Goal: Use online tool/utility: Utilize a website feature to perform a specific function

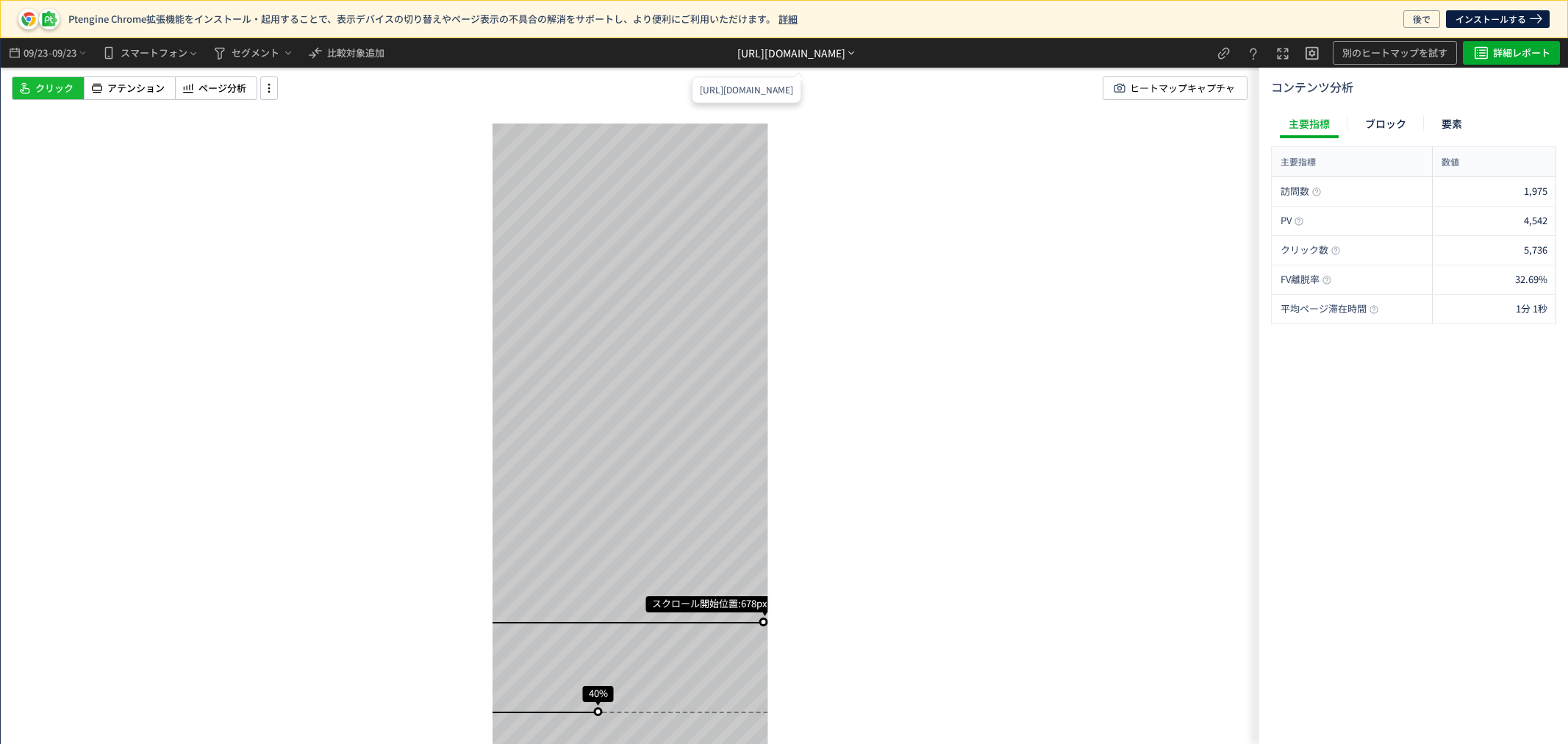
click at [738, 53] on div "https://etvos.com/shop/customer/coupon.aspx*" at bounding box center [791, 53] width 108 height 15
click at [791, 98] on li "別ページに移動" at bounding box center [798, 94] width 125 height 24
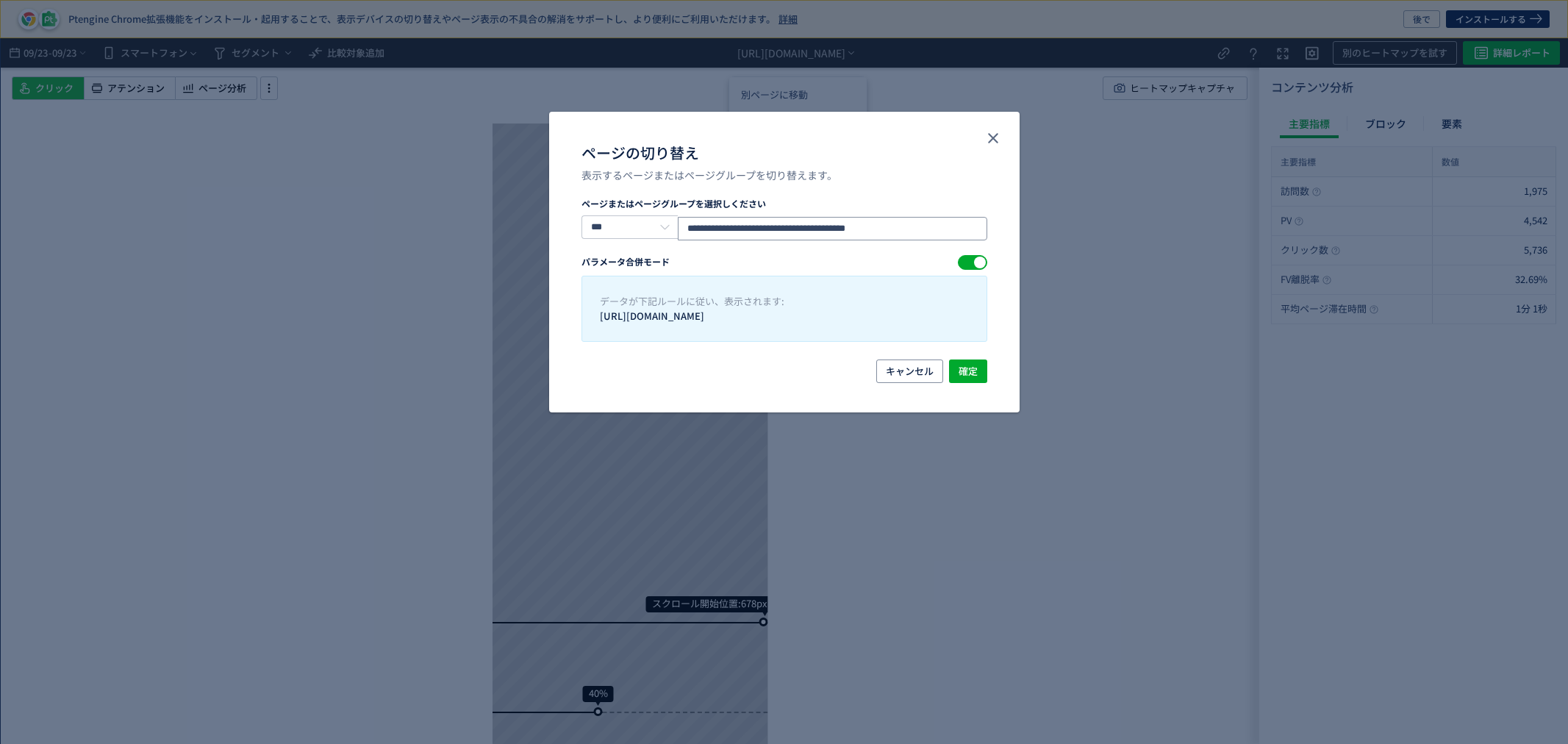
click at [927, 222] on input "**********" at bounding box center [832, 228] width 309 height 24
drag, startPoint x: 926, startPoint y: 224, endPoint x: 607, endPoint y: 209, distance: 319.4
click at [607, 209] on div "**********" at bounding box center [784, 218] width 406 height 43
paste input "ページの切り替え"
click at [914, 230] on input "**********" at bounding box center [832, 228] width 309 height 24
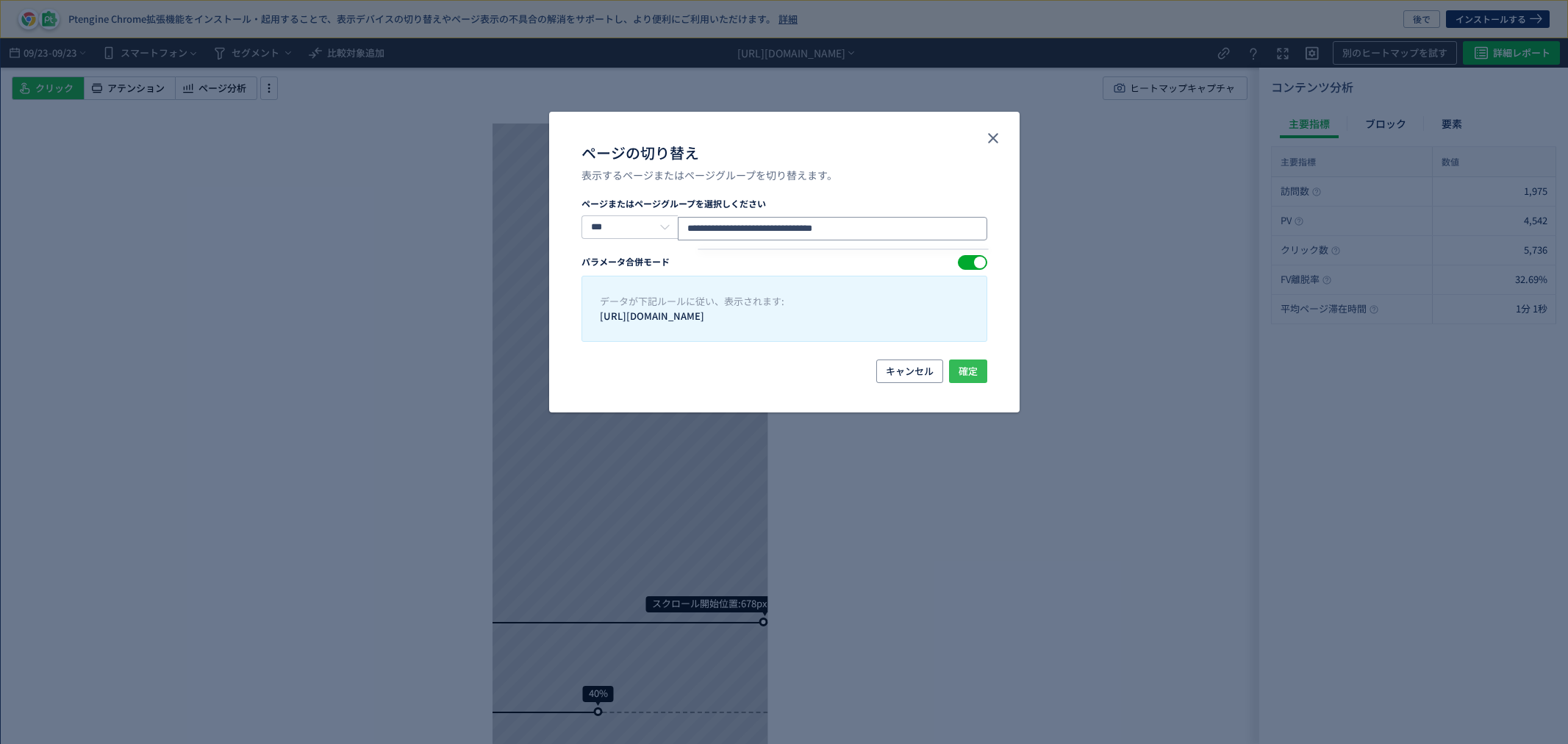
type input "**********"
click at [961, 366] on span "確定" at bounding box center [968, 371] width 19 height 24
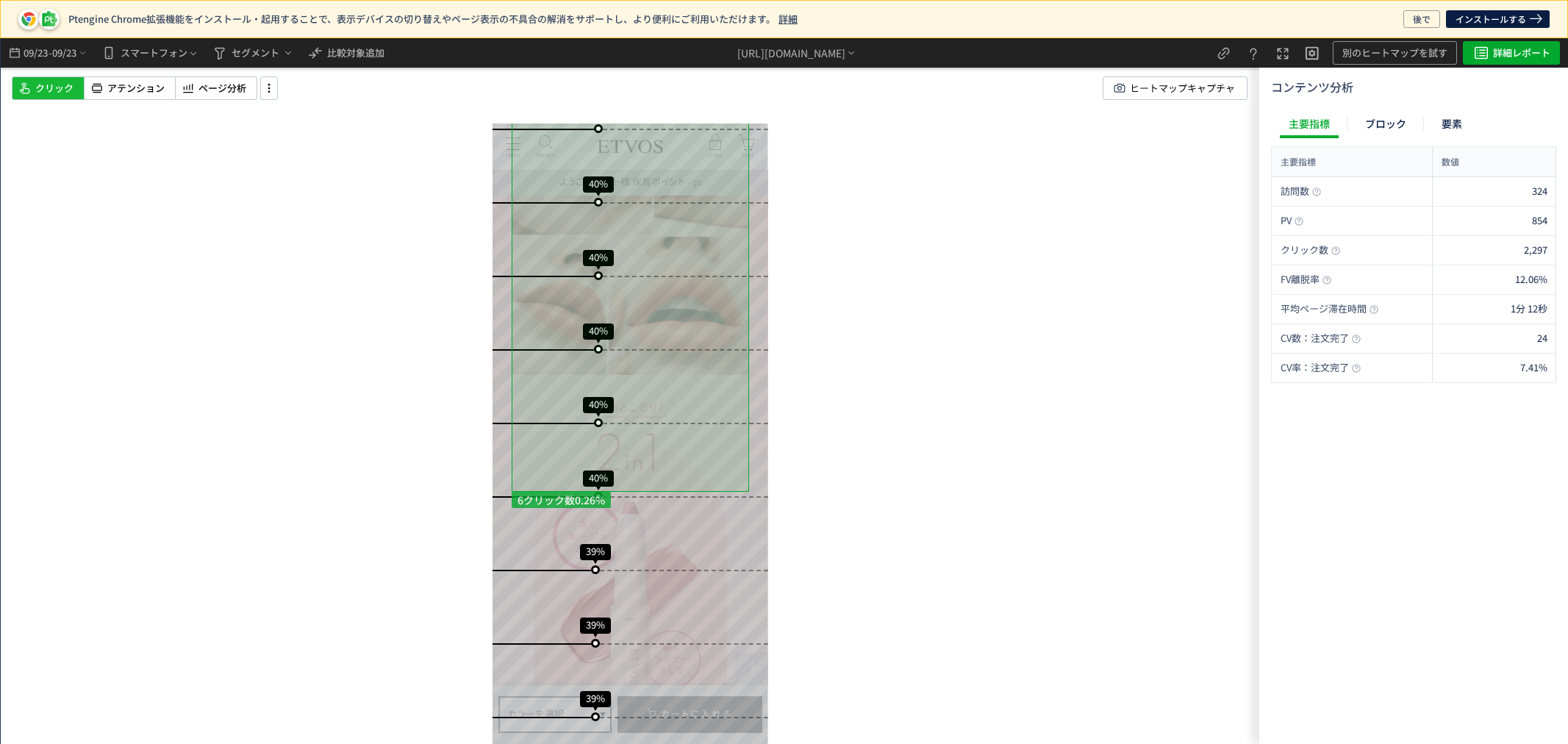
scroll to position [1470, 0]
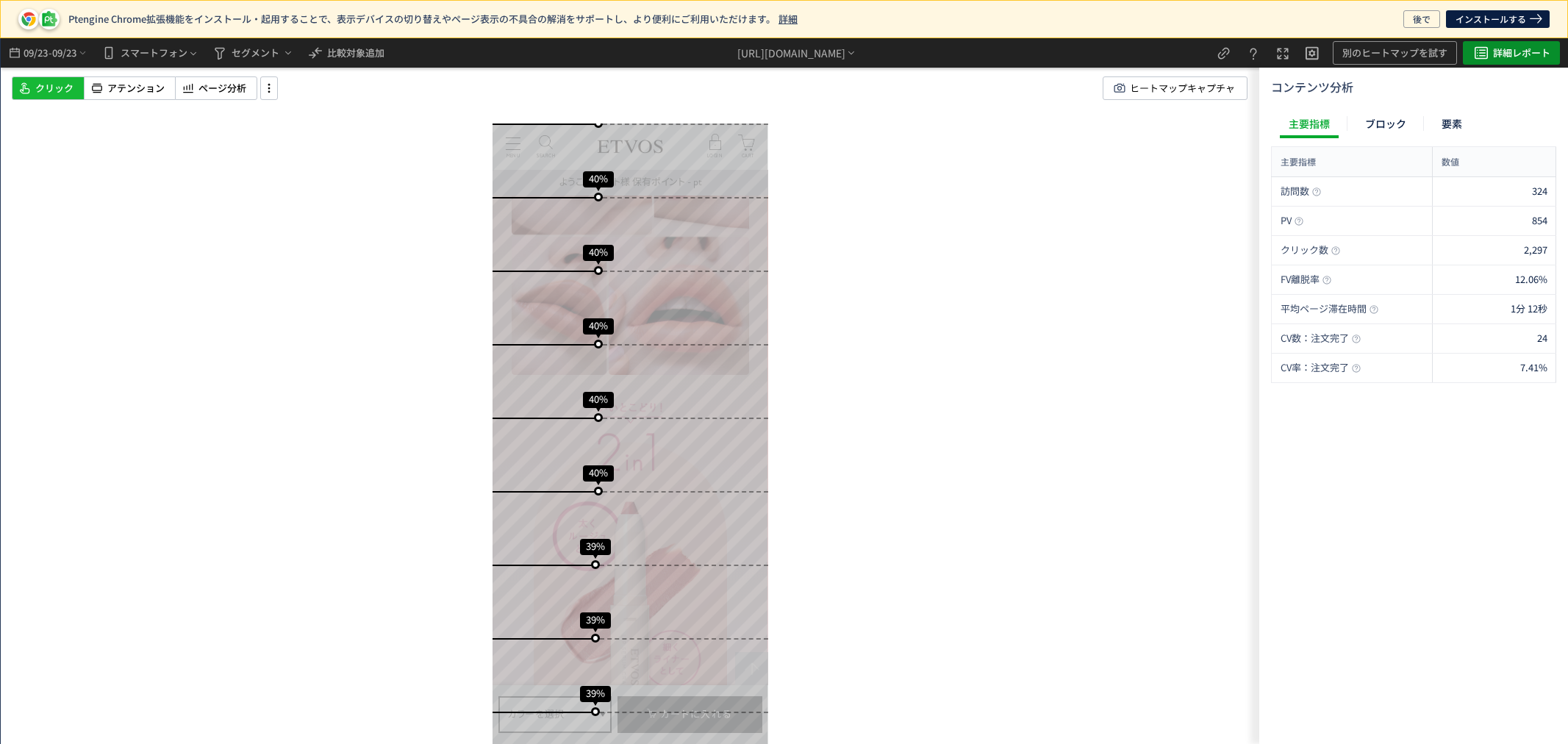
click at [1489, 54] on icon "heatmap-top-bar" at bounding box center [1482, 53] width 18 height 18
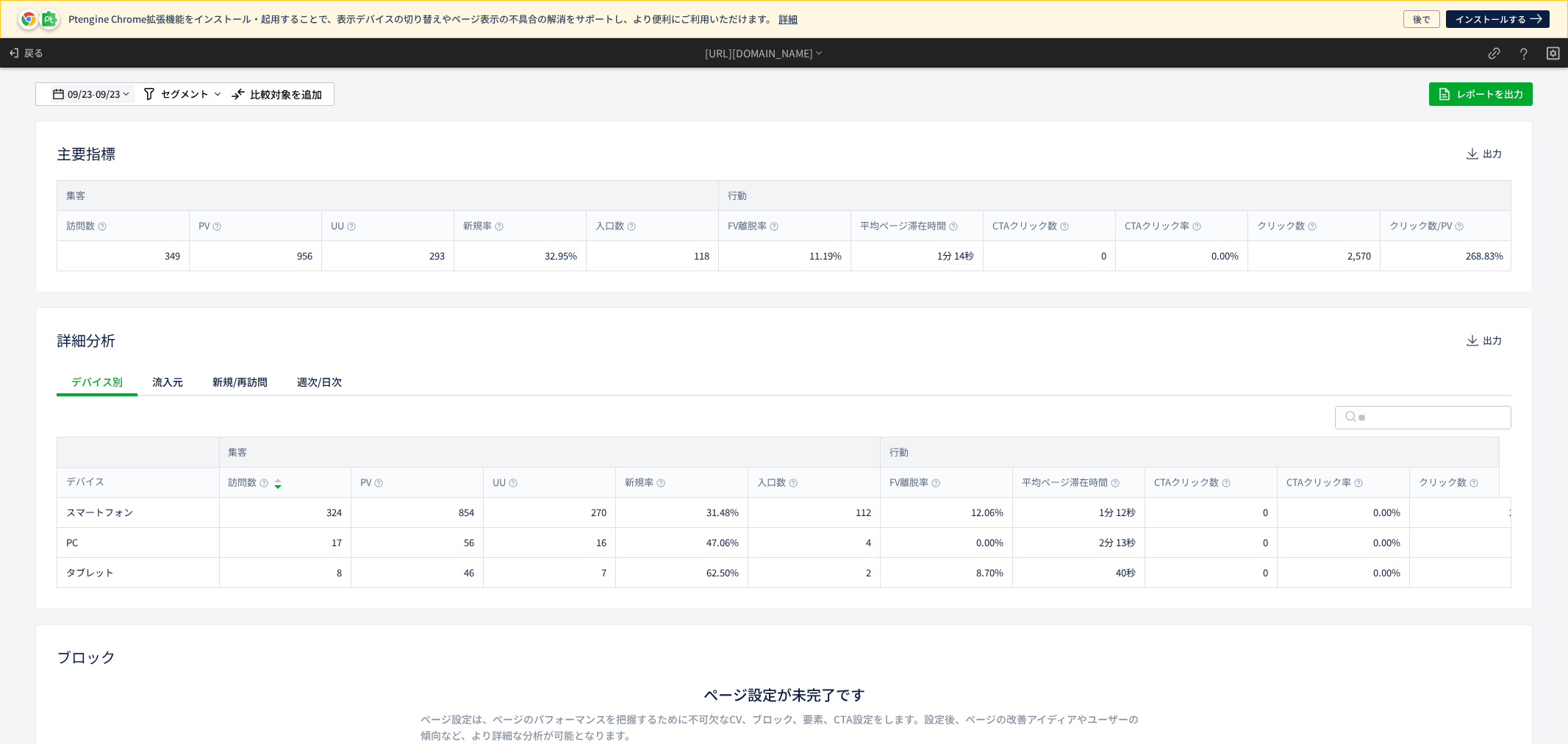
click at [81, 90] on span "09/23" at bounding box center [79, 94] width 25 height 29
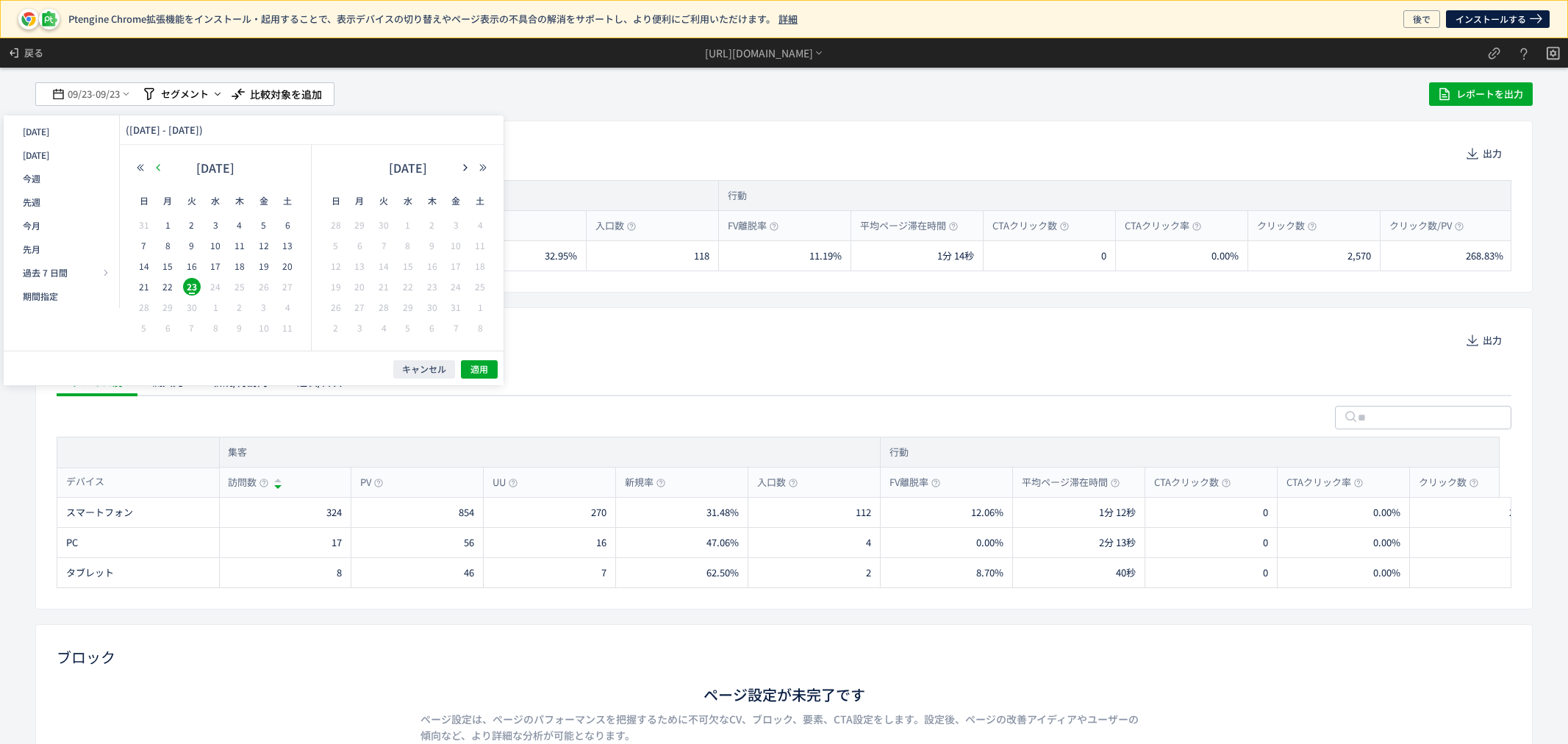
click at [160, 166] on icon "button" at bounding box center [158, 167] width 9 height 9
click at [217, 285] on span "23" at bounding box center [216, 287] width 18 height 18
click at [462, 163] on icon "button" at bounding box center [465, 167] width 9 height 9
click at [358, 287] on span "22" at bounding box center [360, 287] width 18 height 18
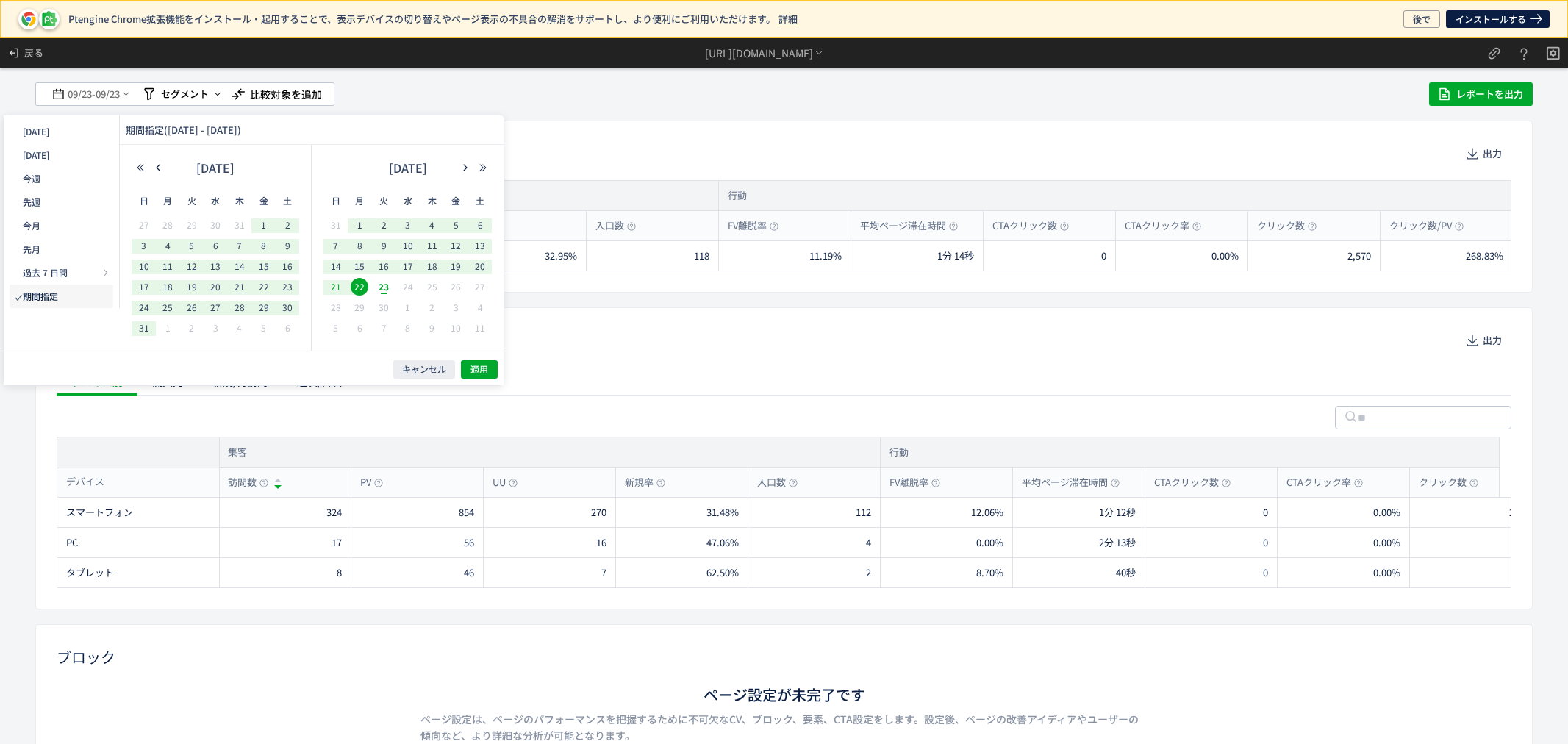
click at [334, 289] on span "21" at bounding box center [336, 287] width 18 height 18
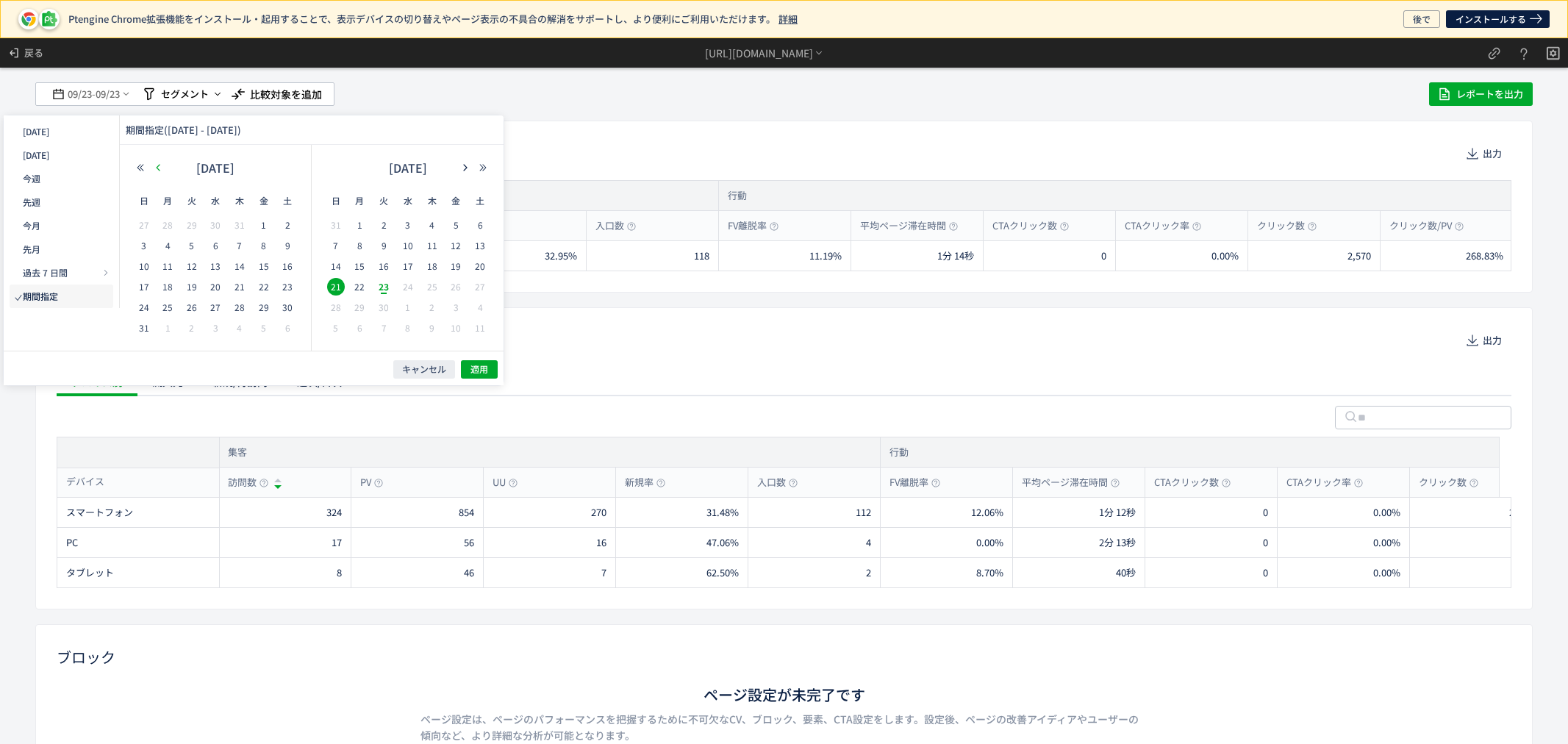
click at [155, 169] on icon "button" at bounding box center [158, 167] width 9 height 9
click at [213, 285] on span "23" at bounding box center [216, 287] width 18 height 18
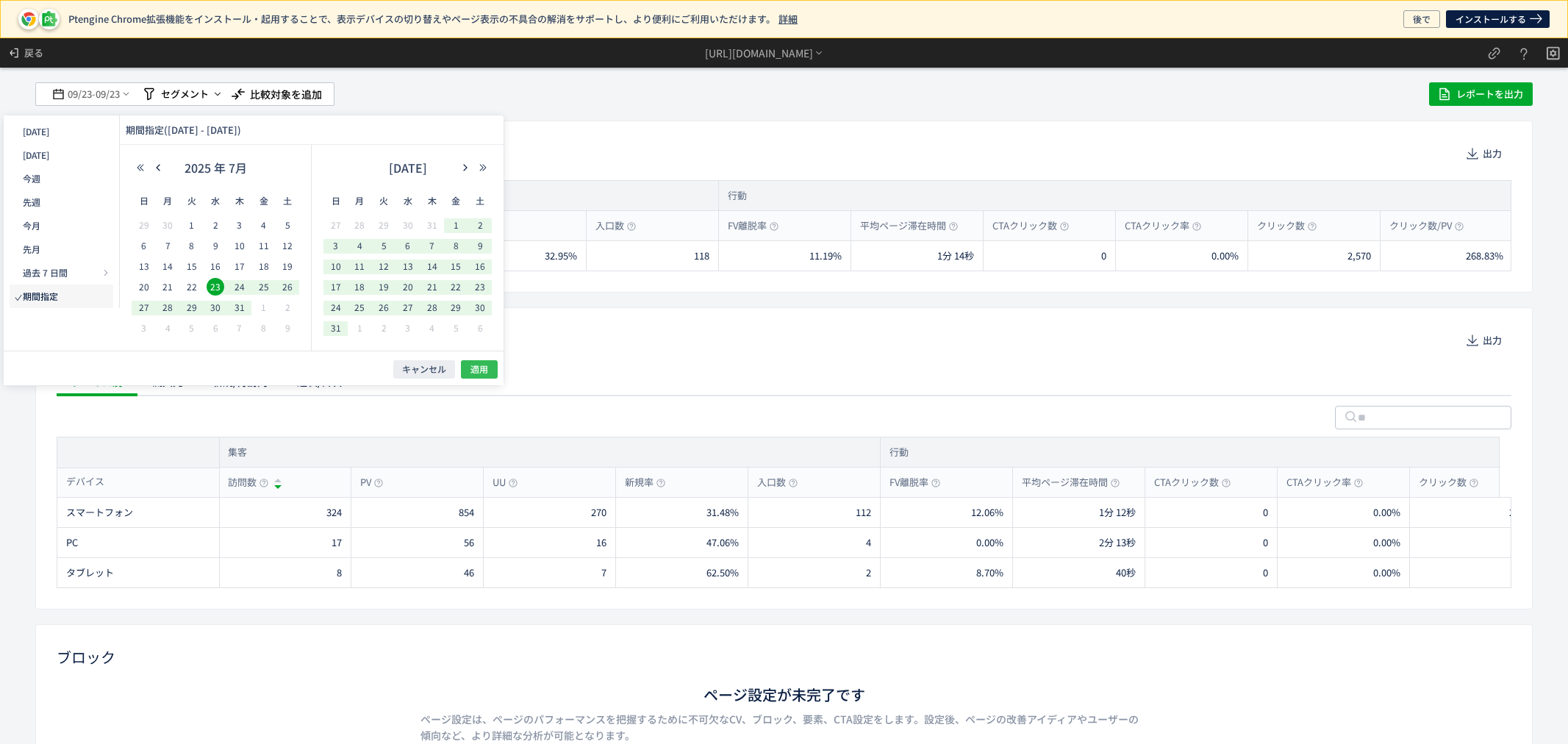
click at [471, 376] on button "適用" at bounding box center [479, 370] width 37 height 19
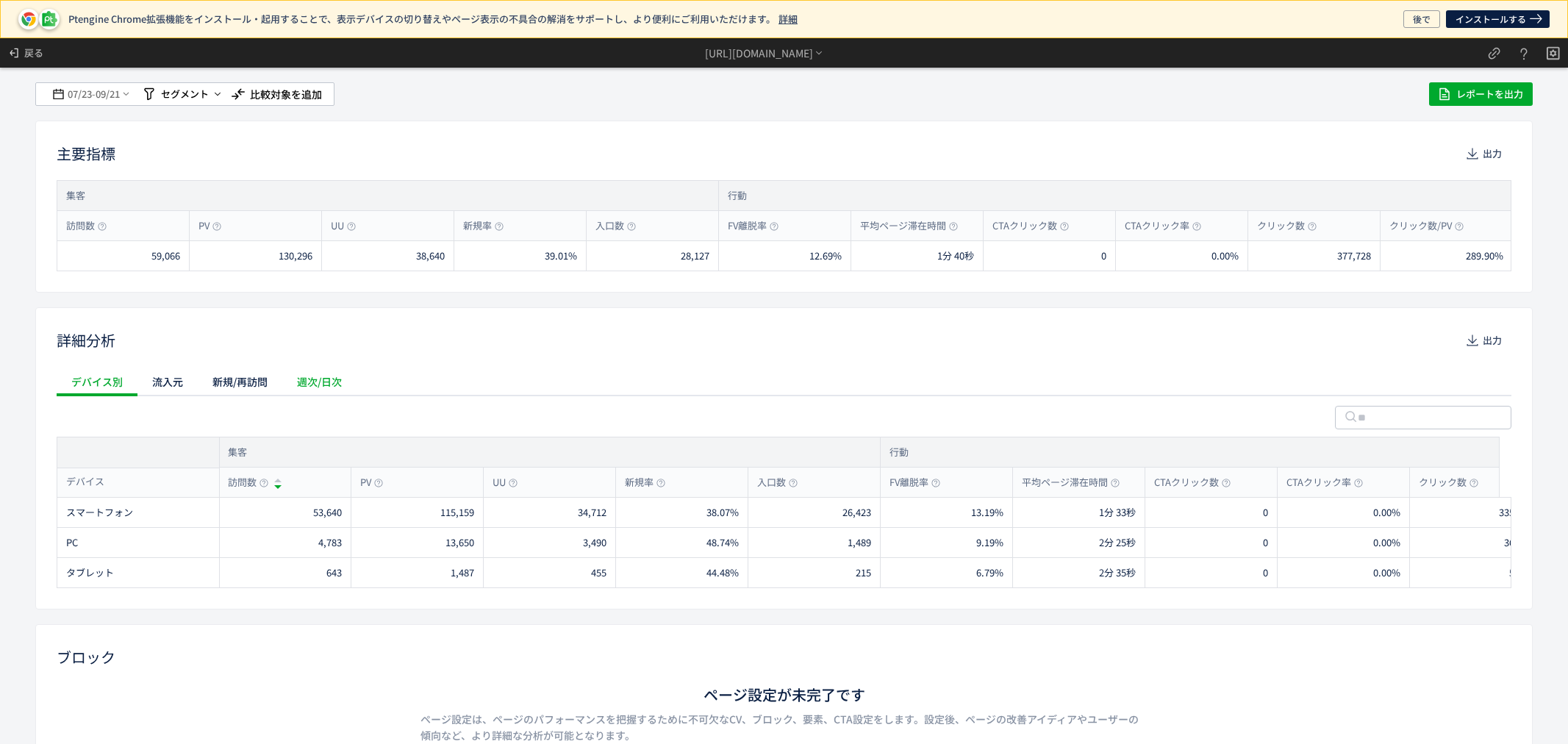
click at [329, 385] on div "週次/日次" at bounding box center [319, 382] width 74 height 29
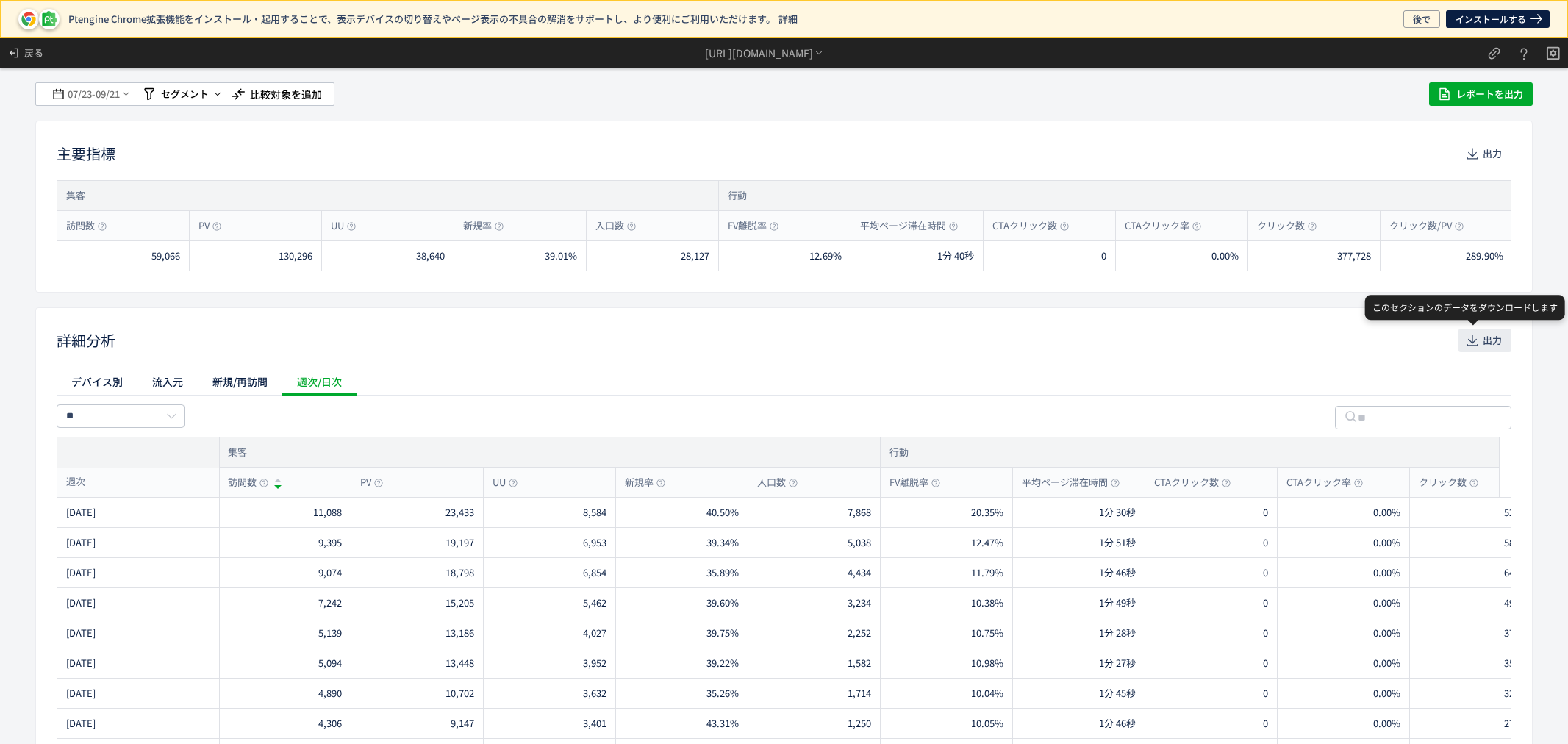
click at [1483, 337] on span "出力" at bounding box center [1492, 340] width 19 height 24
click at [107, 97] on span "09/21" at bounding box center [107, 94] width 25 height 29
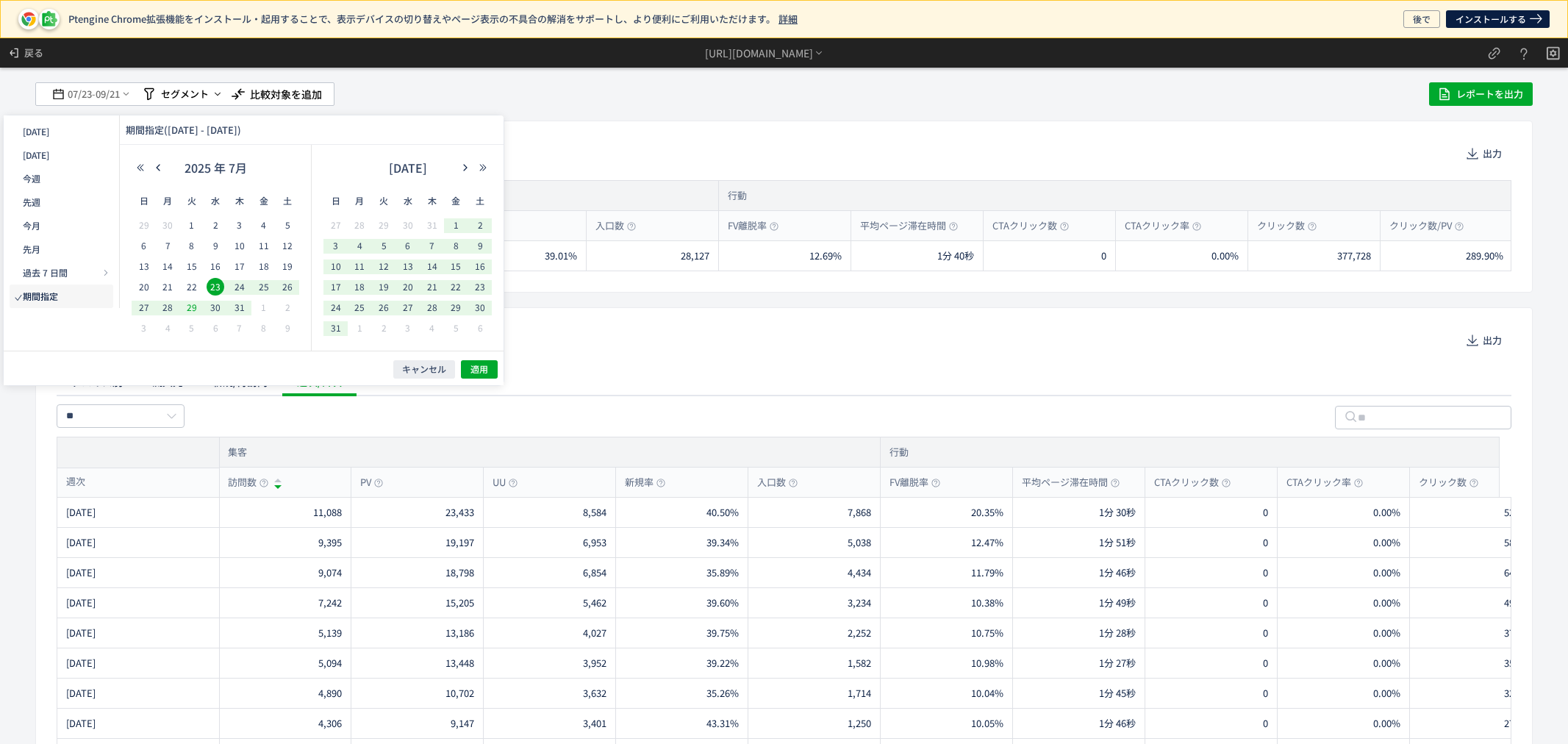
click at [187, 304] on span "29" at bounding box center [192, 308] width 18 height 18
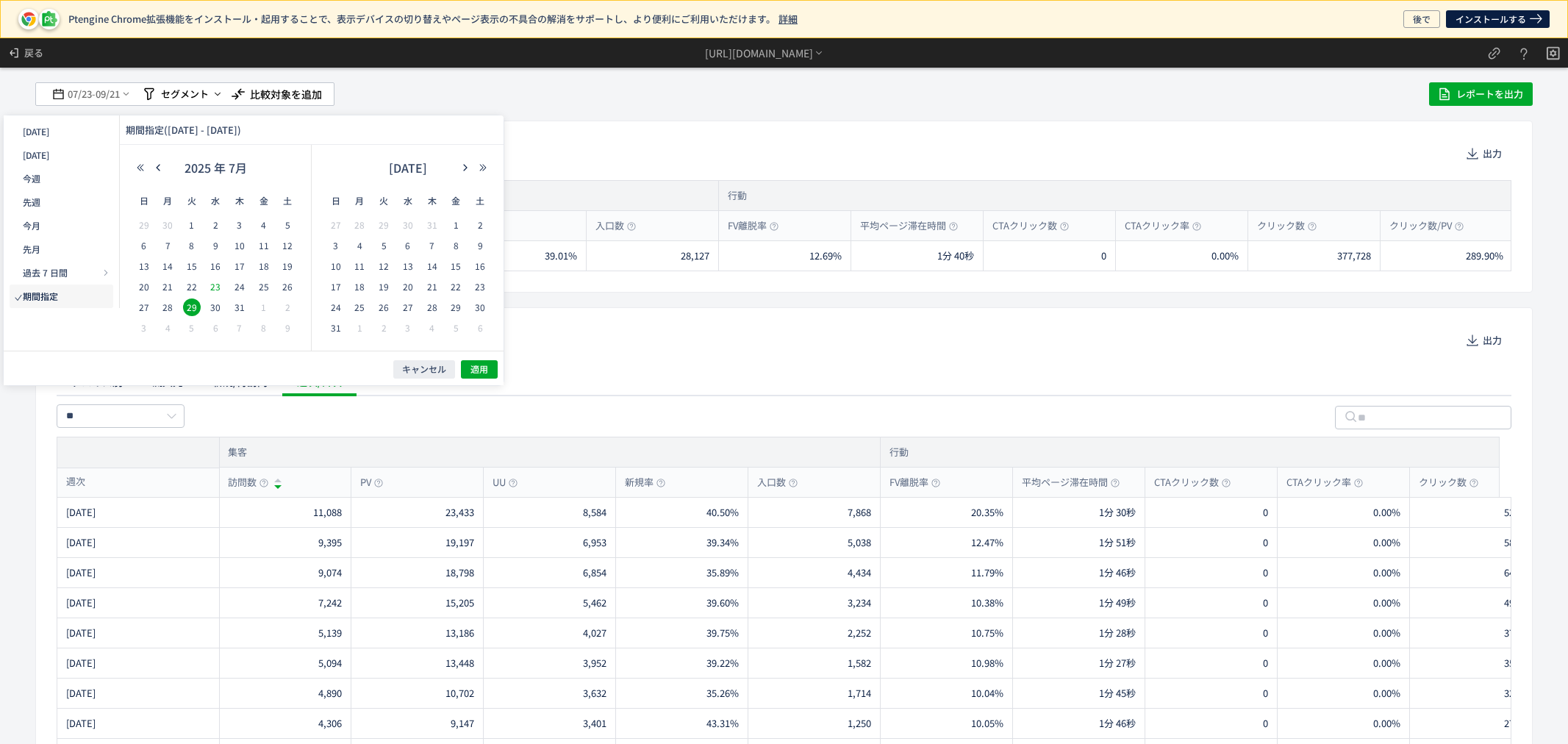
click at [217, 287] on span "23" at bounding box center [216, 287] width 18 height 18
click at [215, 308] on span "30" at bounding box center [216, 308] width 18 height 18
click at [216, 285] on span "23" at bounding box center [216, 287] width 18 height 18
click at [483, 370] on span "適用" at bounding box center [480, 369] width 18 height 12
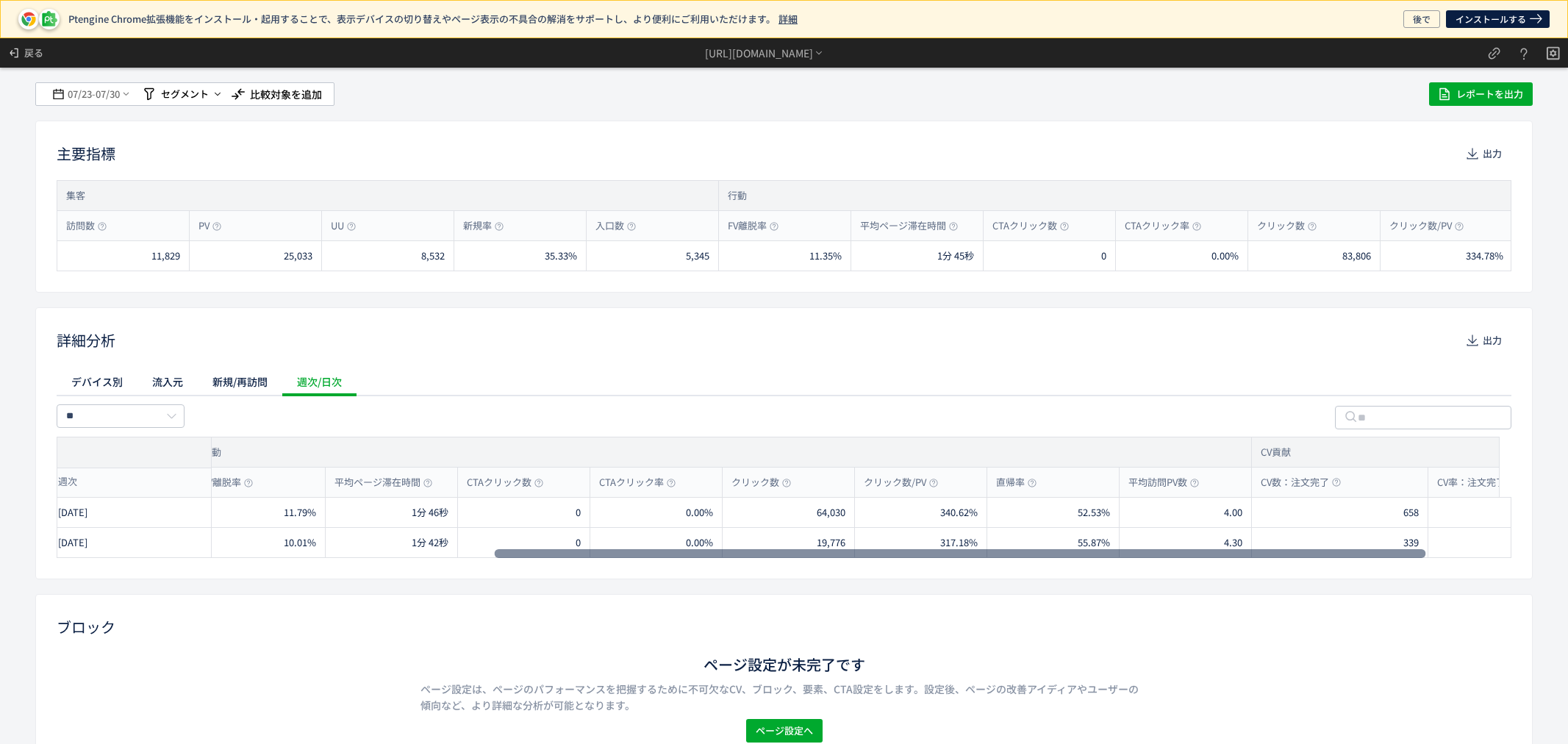
scroll to position [0, 0]
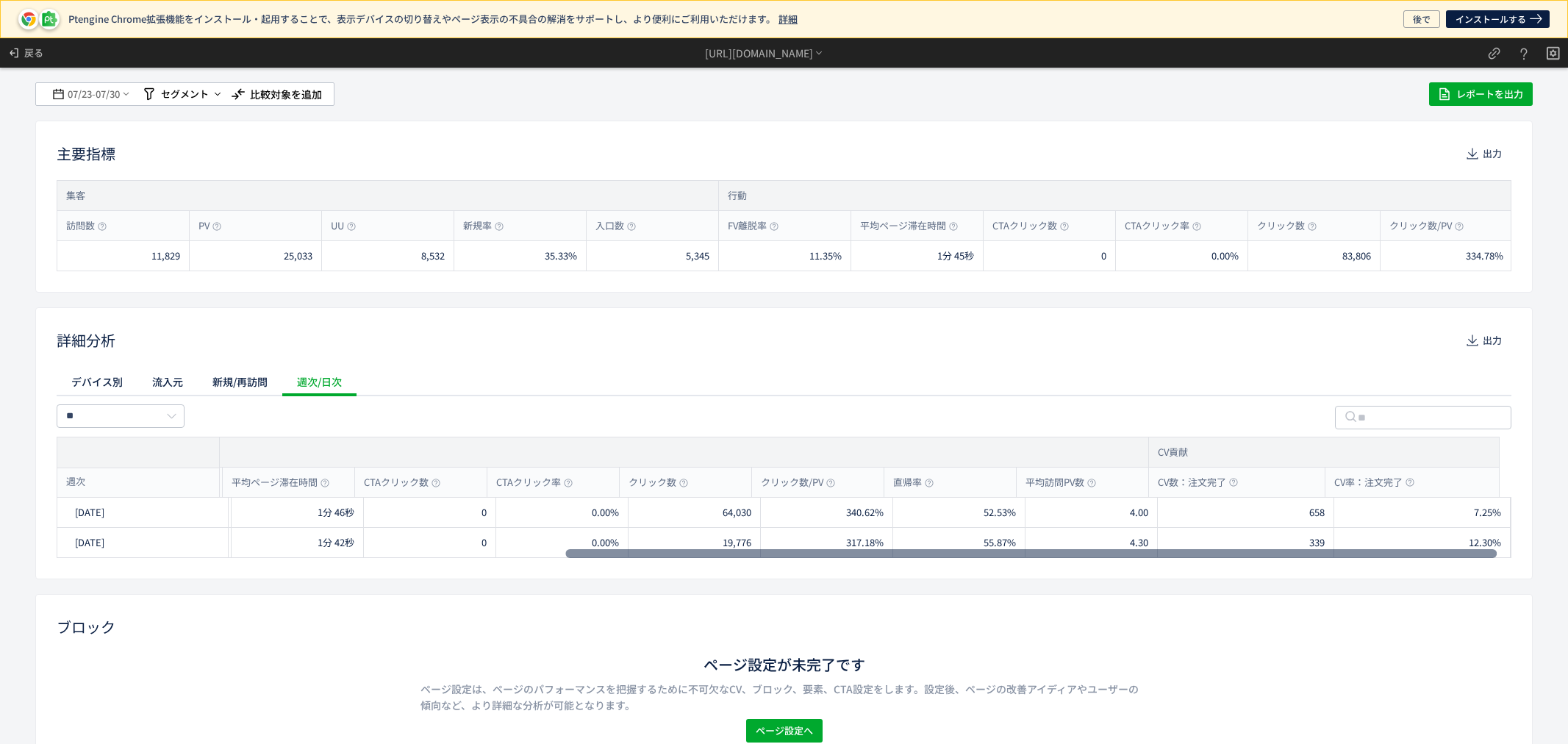
drag, startPoint x: 790, startPoint y: 557, endPoint x: 1568, endPoint y: 542, distance: 778.1
click at [1497, 549] on div at bounding box center [1031, 554] width 931 height 9
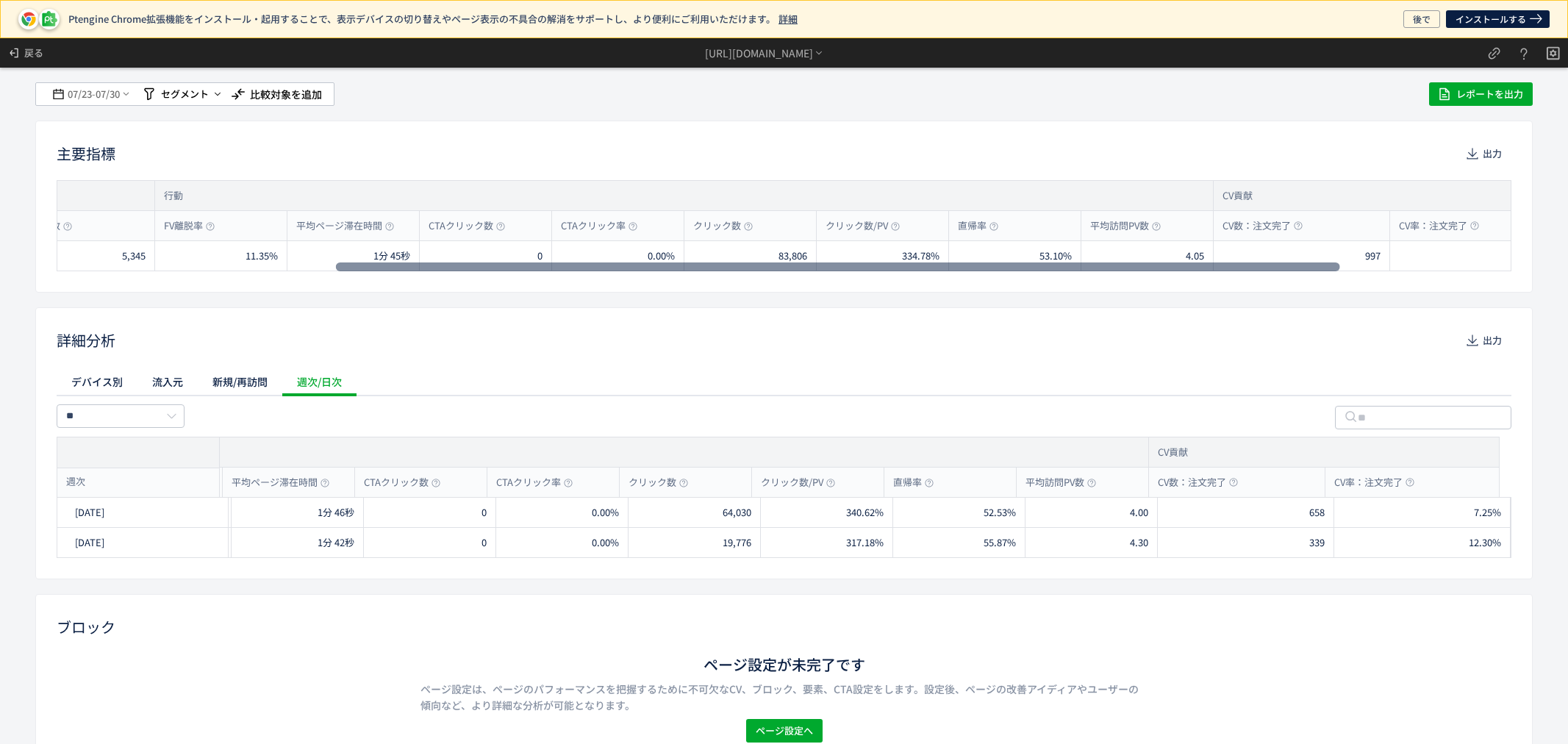
scroll to position [0, 633]
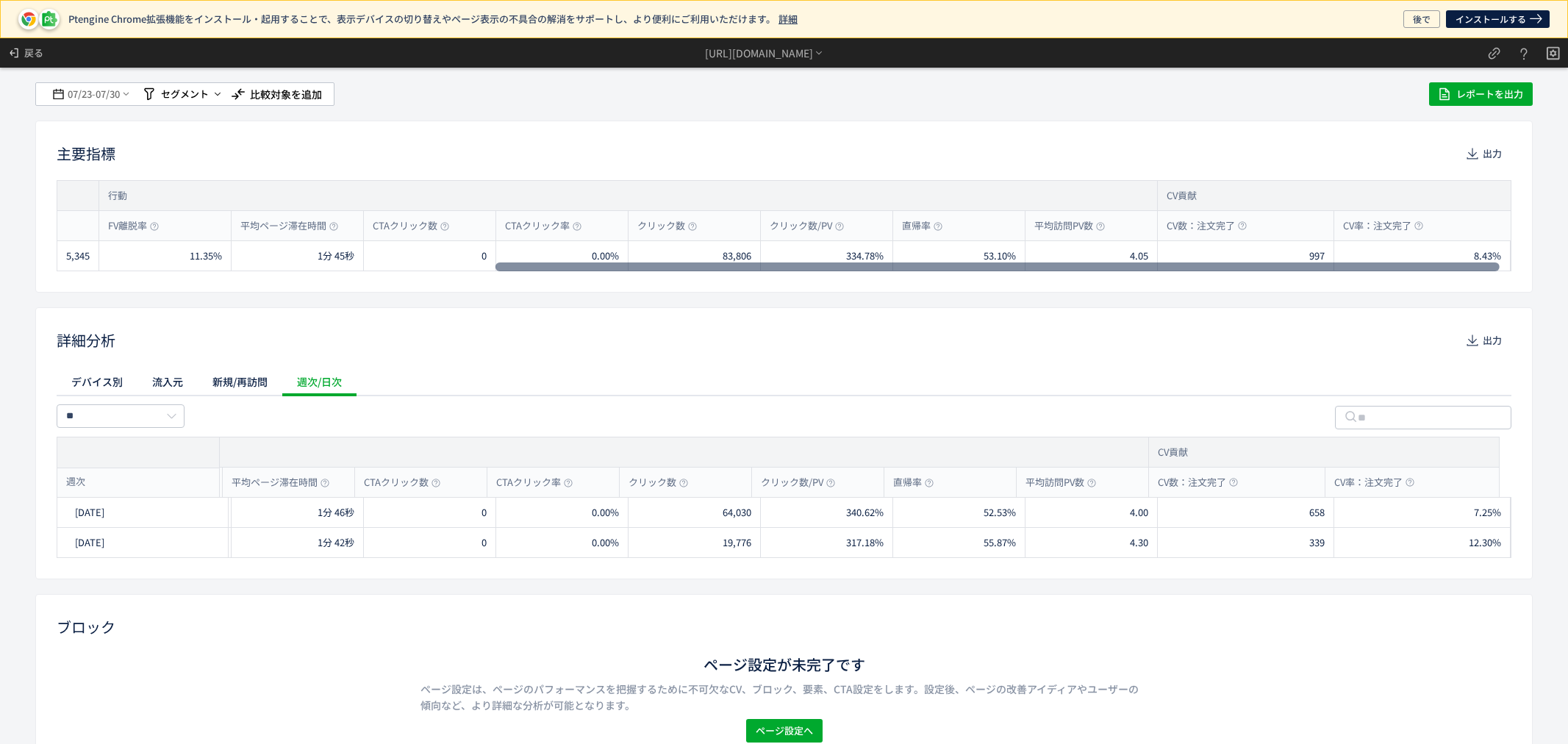
drag, startPoint x: 1018, startPoint y: 267, endPoint x: 1522, endPoint y: 281, distance: 504.2
click at [1500, 271] on div at bounding box center [998, 266] width 1005 height 9
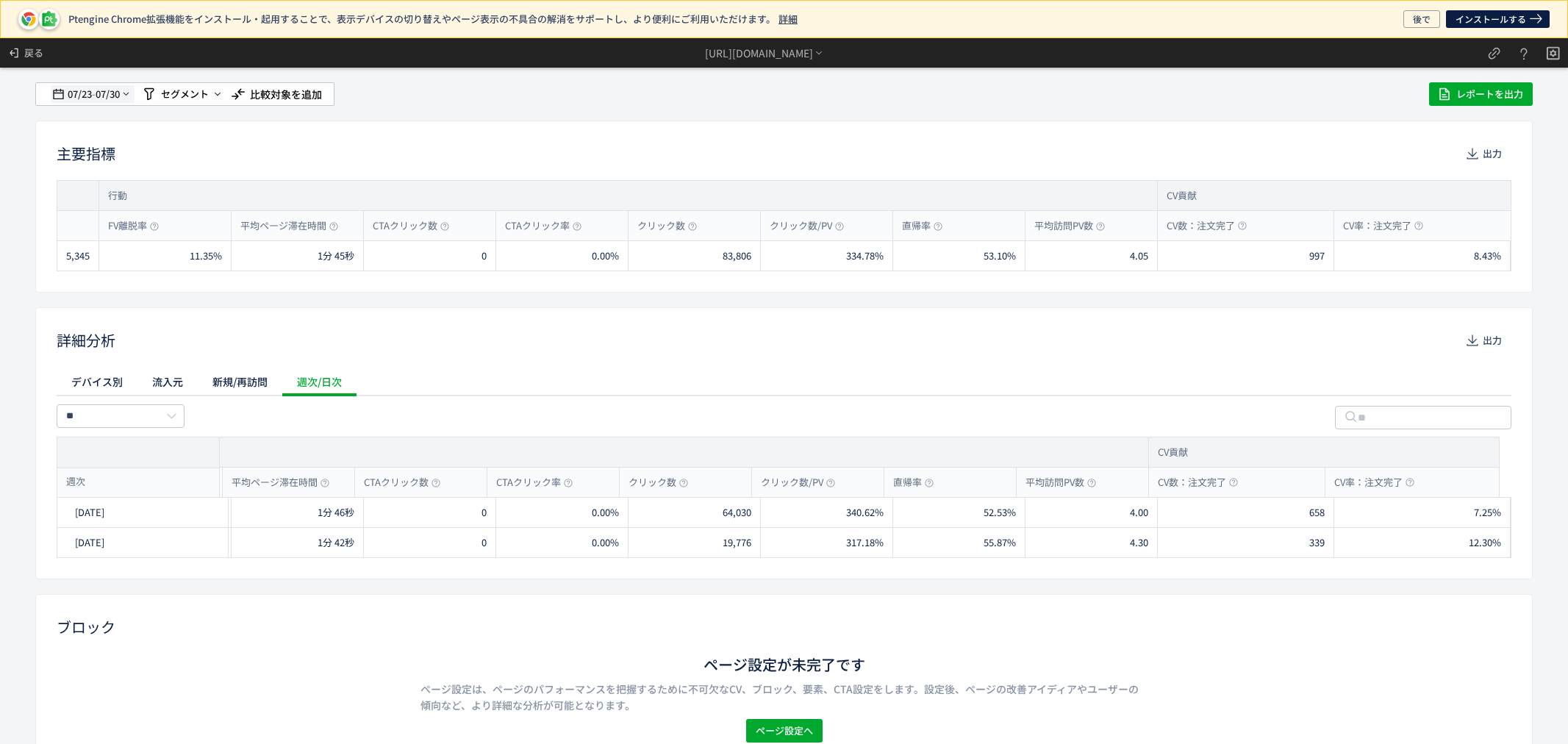
click at [120, 94] on span "07/30" at bounding box center [107, 94] width 25 height 29
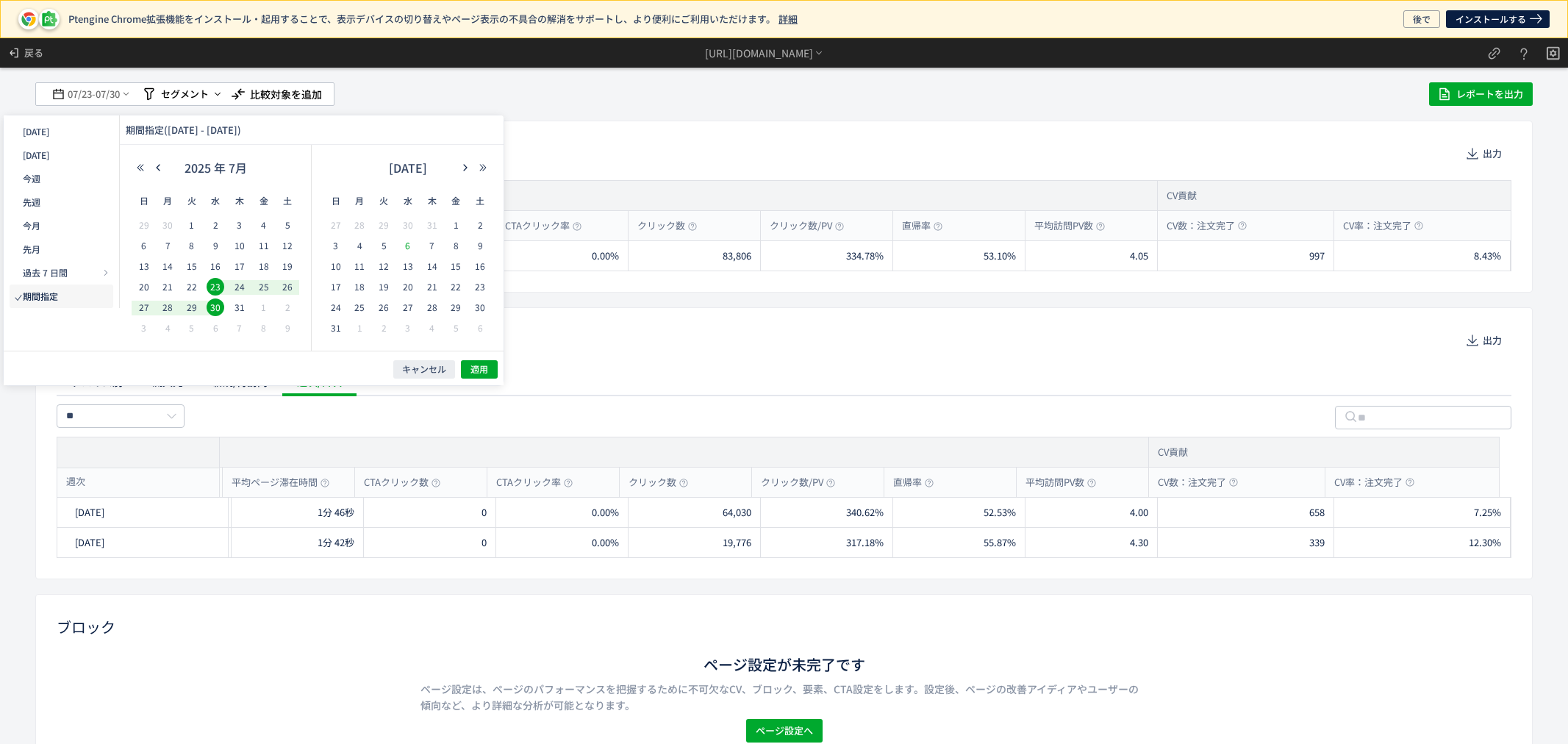
click at [408, 245] on span "6" at bounding box center [408, 246] width 18 height 18
click at [388, 257] on span "12" at bounding box center [384, 266] width 18 height 18
click at [475, 359] on div "キャンセル 適用" at bounding box center [254, 368] width 500 height 34
click at [476, 368] on span "適用" at bounding box center [480, 369] width 18 height 12
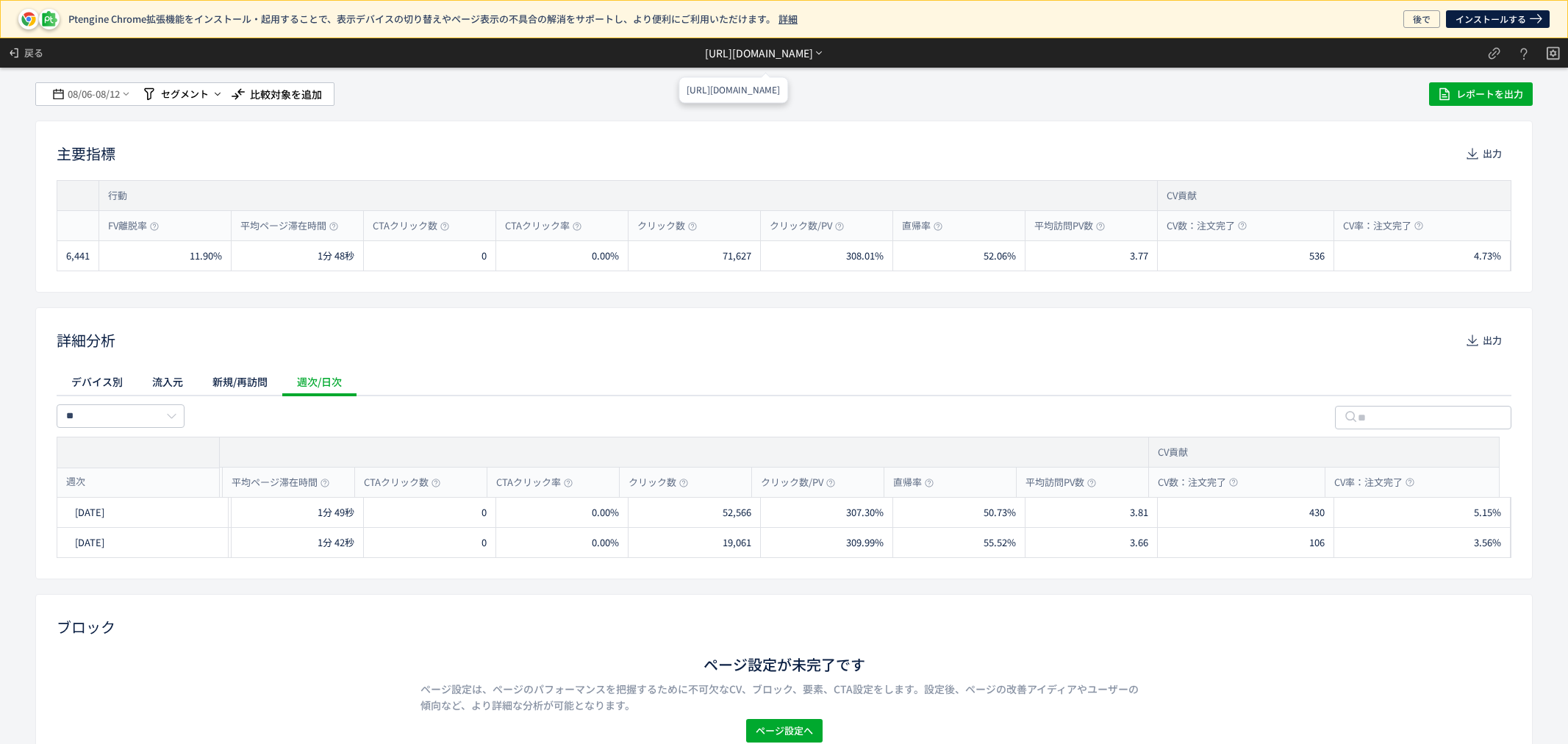
click at [734, 46] on div "[URL][DOMAIN_NAME]" at bounding box center [759, 53] width 108 height 15
click at [756, 95] on li "別ページに移動" at bounding box center [765, 94] width 125 height 24
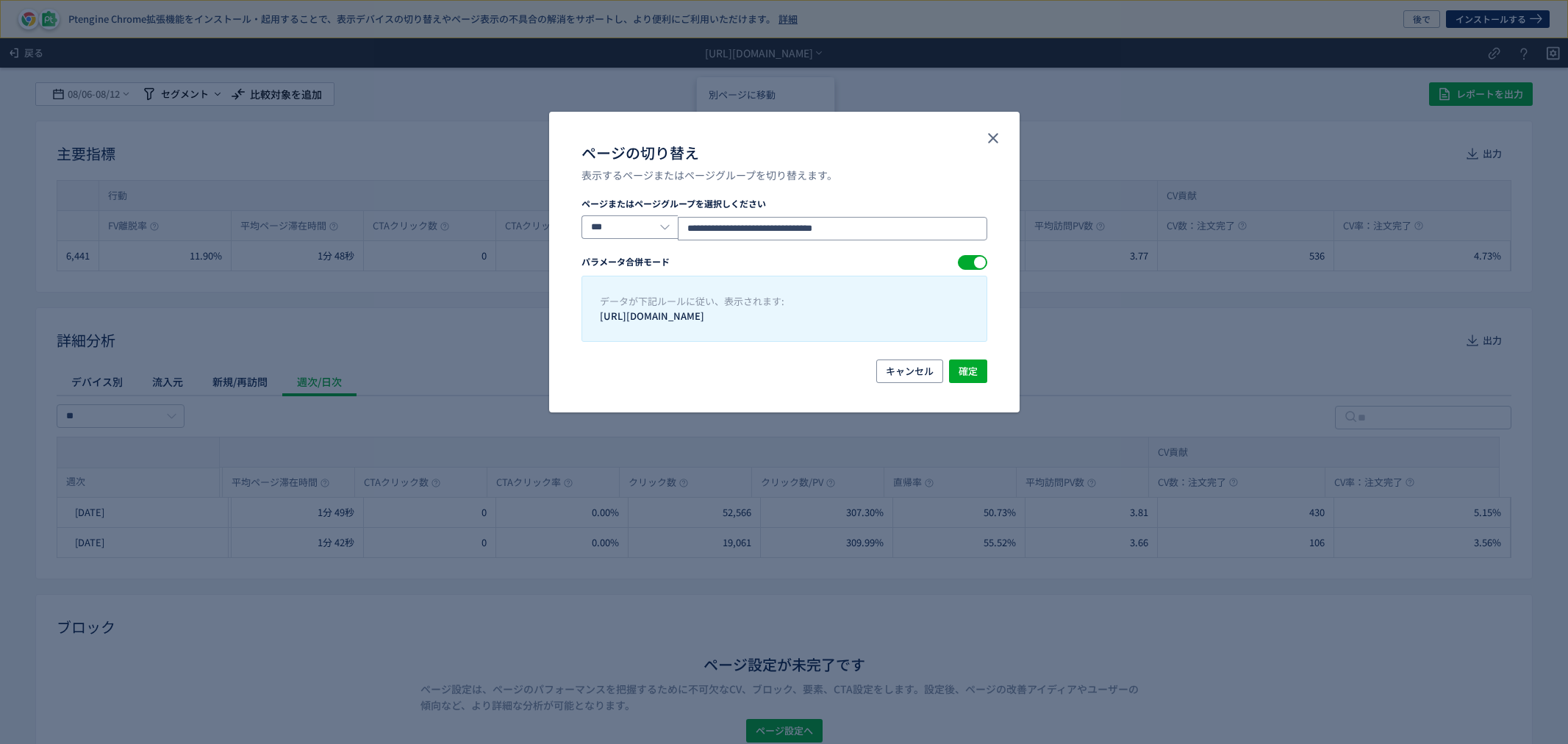
drag, startPoint x: 888, startPoint y: 229, endPoint x: 677, endPoint y: 226, distance: 211.0
click at [677, 226] on div "**********" at bounding box center [784, 228] width 406 height 25
paste input "ページの切り替え"
type input "**********"
click at [966, 368] on span "確定" at bounding box center [968, 371] width 19 height 24
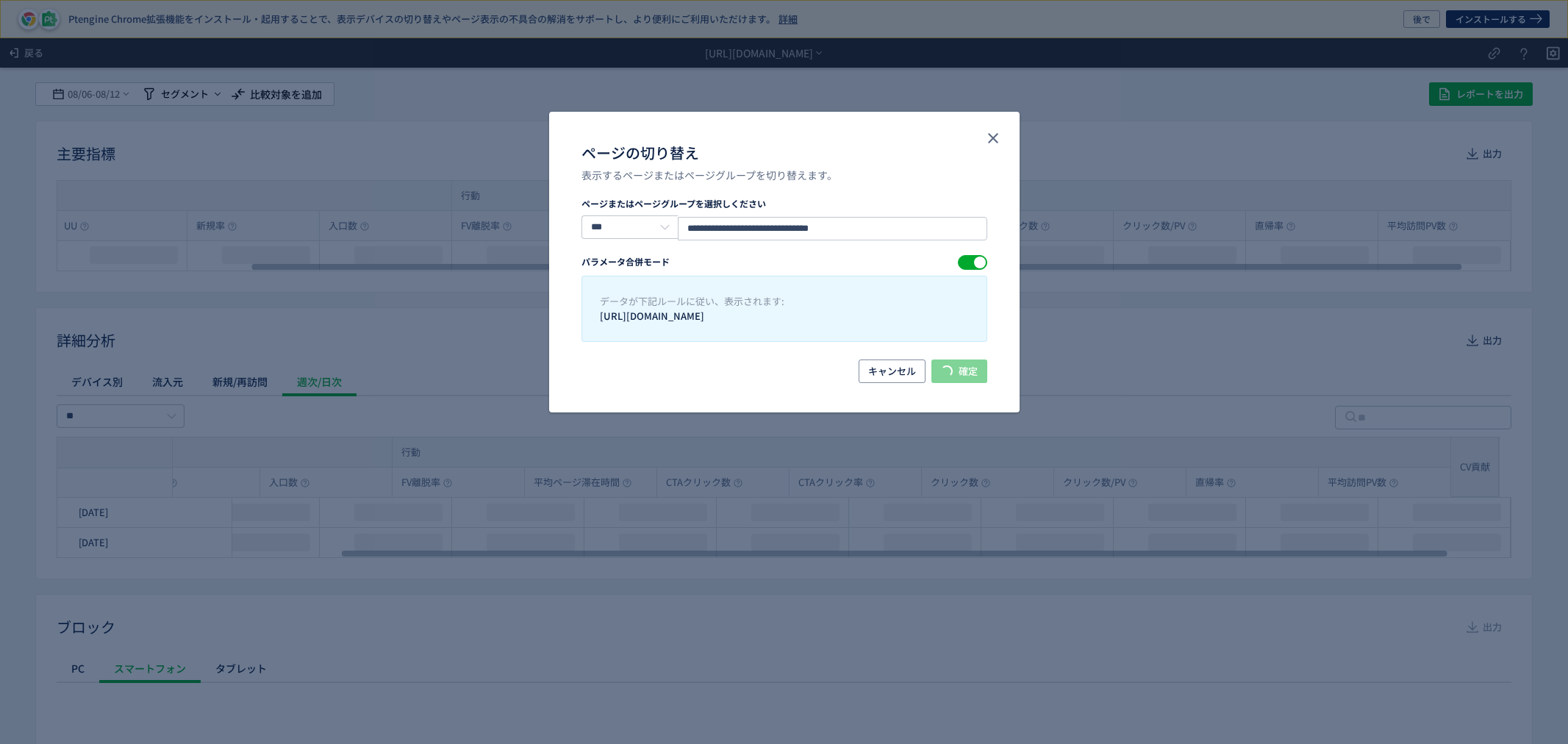
scroll to position [0, 441]
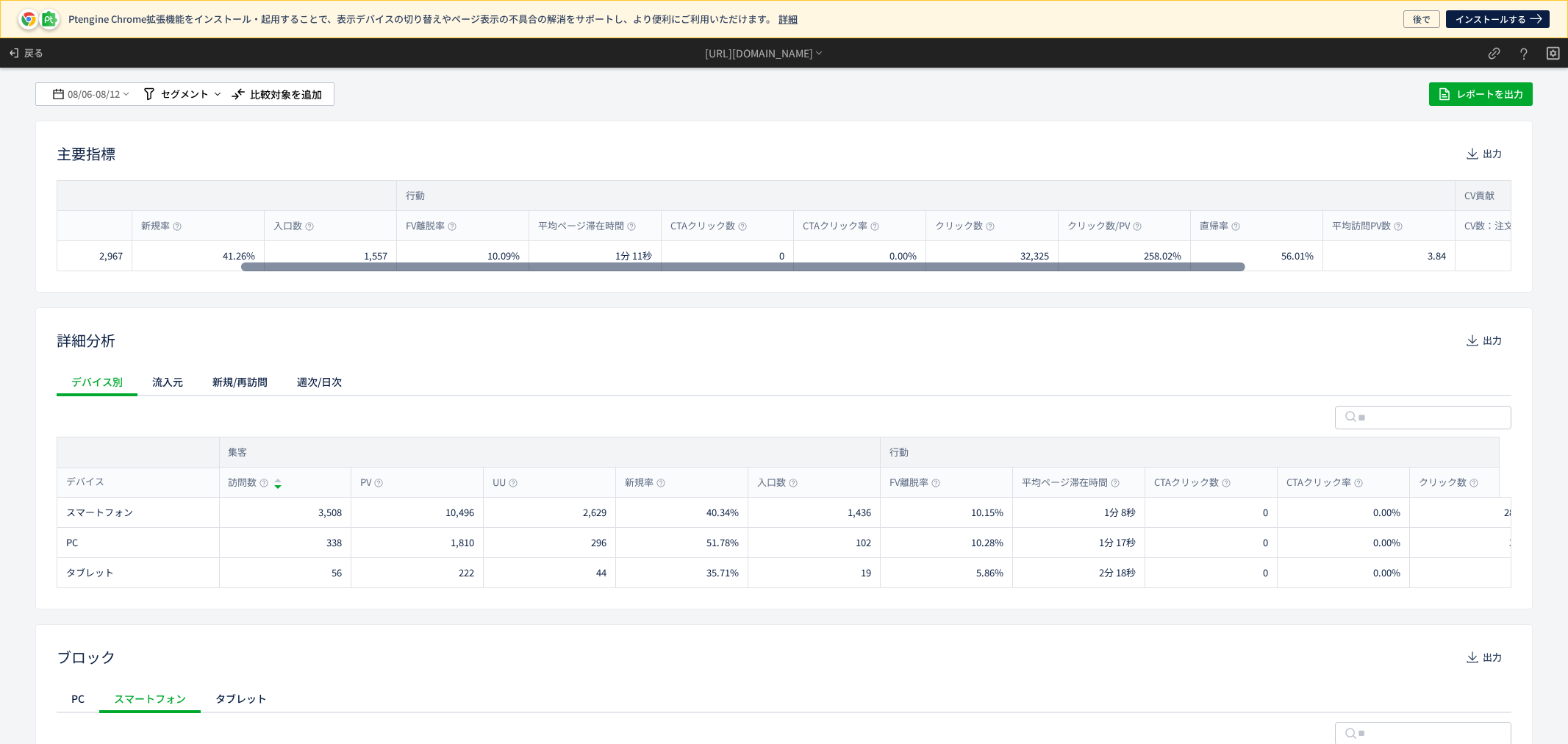
scroll to position [0, 633]
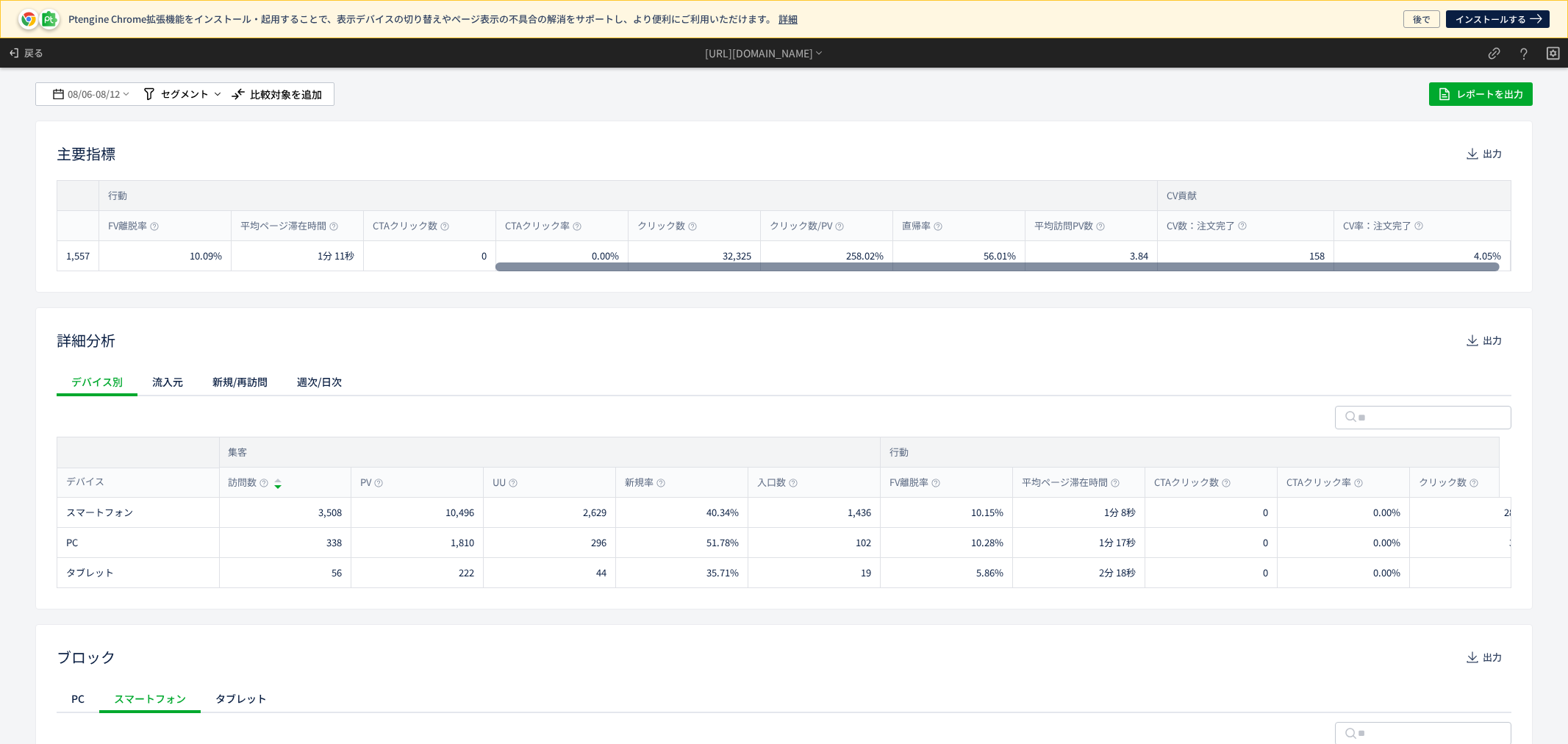
drag, startPoint x: 231, startPoint y: 267, endPoint x: 1158, endPoint y: 311, distance: 928.0
click at [1158, 271] on div at bounding box center [998, 266] width 1005 height 9
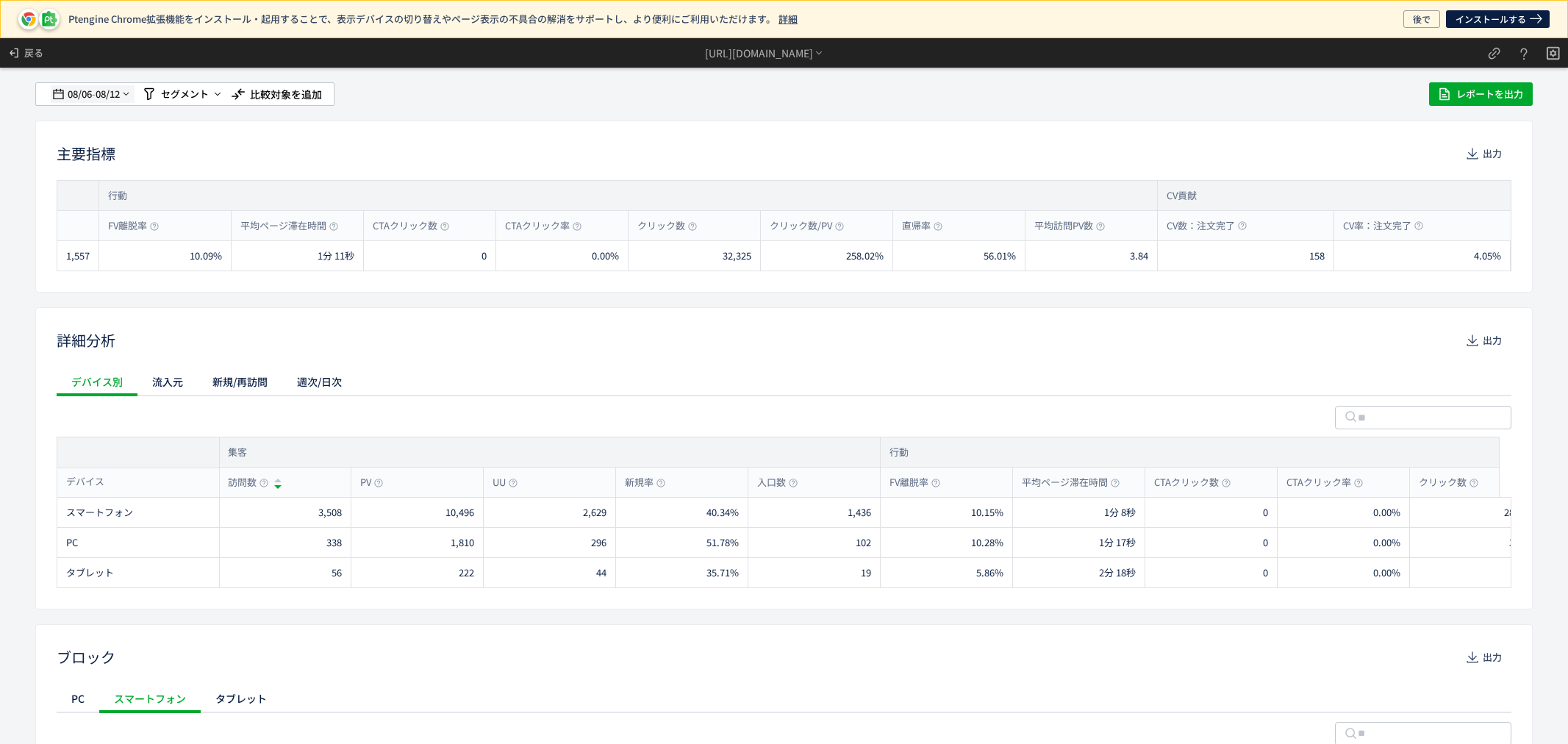
click at [87, 93] on span "08/06" at bounding box center [79, 94] width 25 height 29
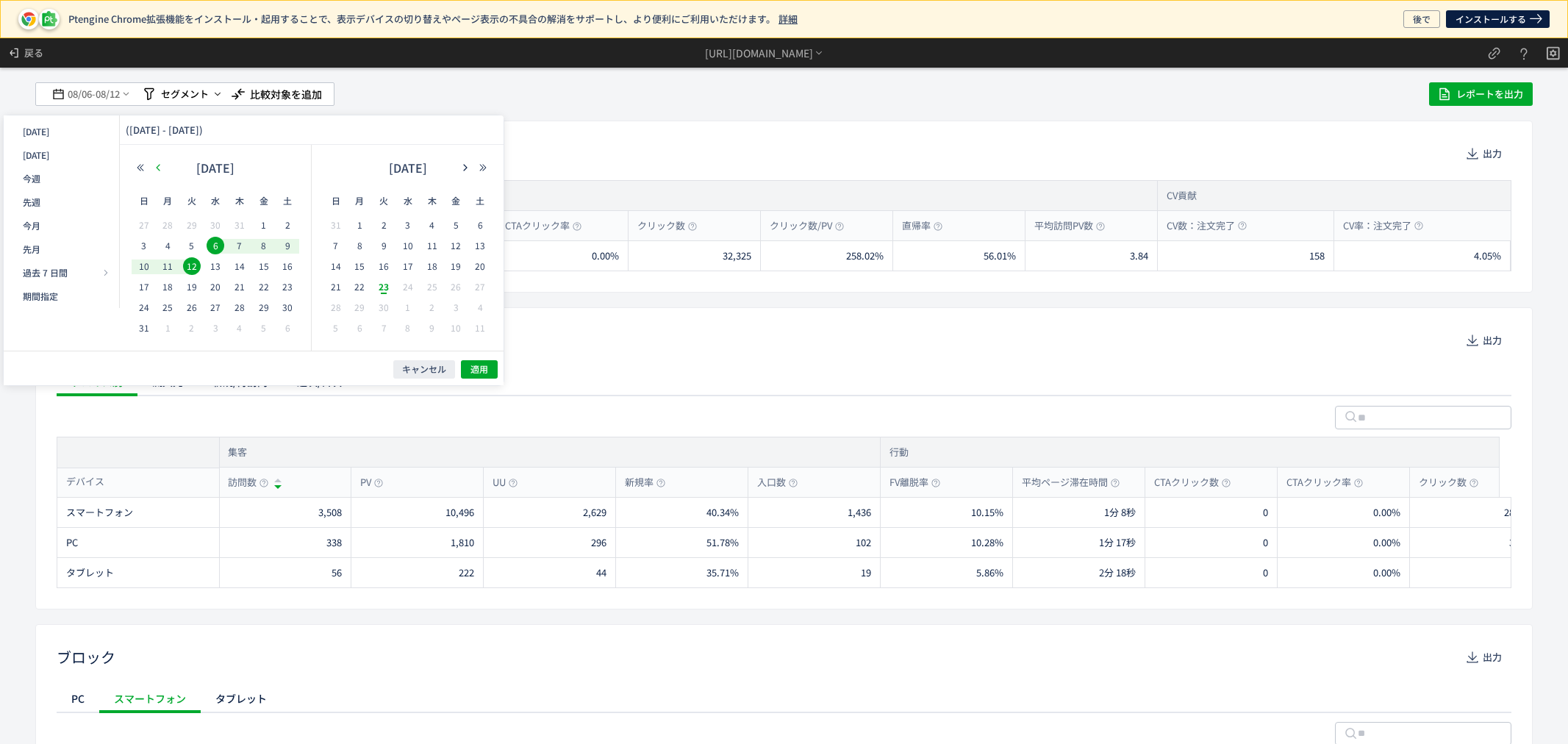
click at [163, 169] on button "button" at bounding box center [158, 168] width 18 height 11
click at [216, 291] on span "23" at bounding box center [216, 287] width 18 height 18
click at [218, 309] on span "30" at bounding box center [216, 308] width 18 height 18
click at [478, 369] on span "適用" at bounding box center [480, 369] width 18 height 12
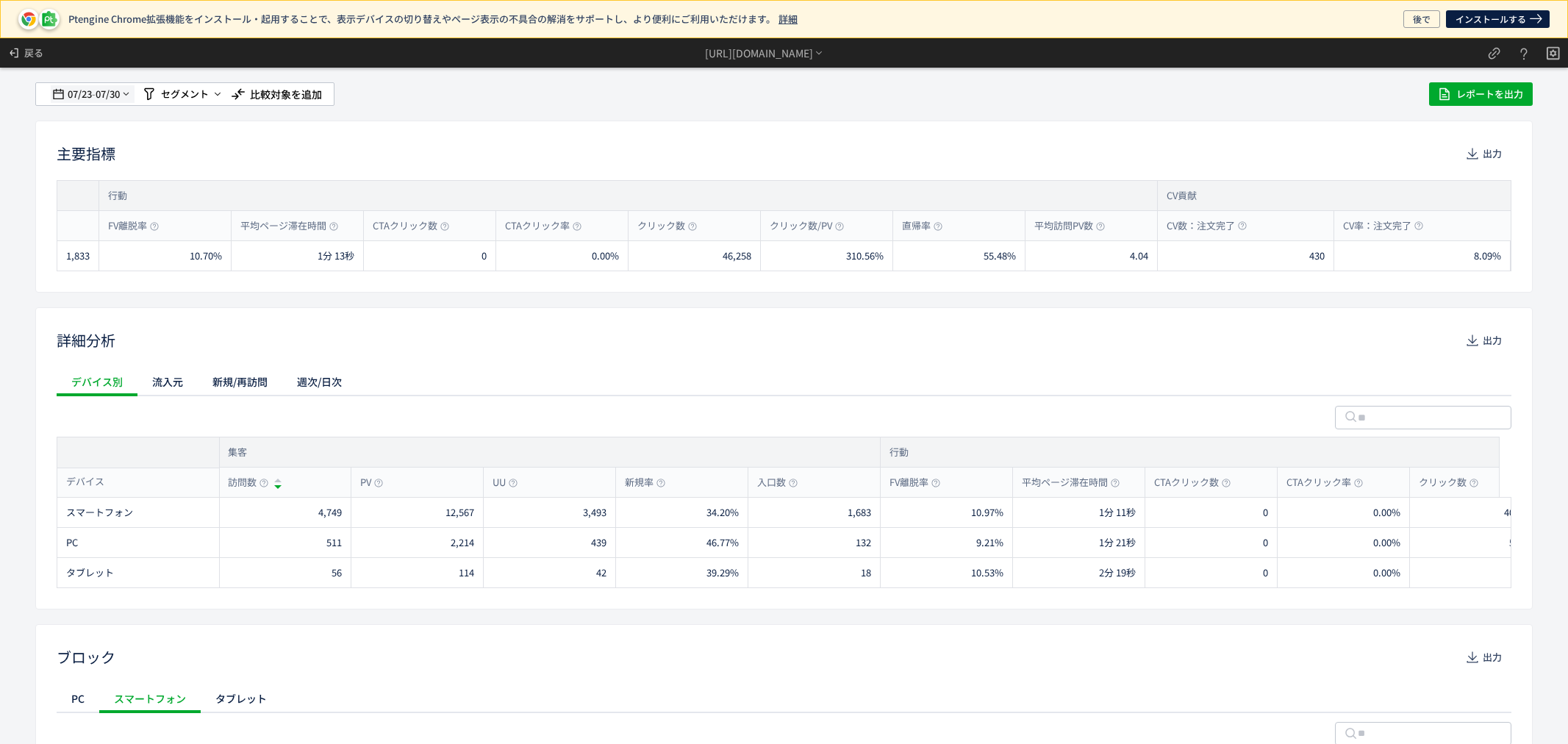
click at [107, 99] on span "07/30" at bounding box center [107, 94] width 25 height 29
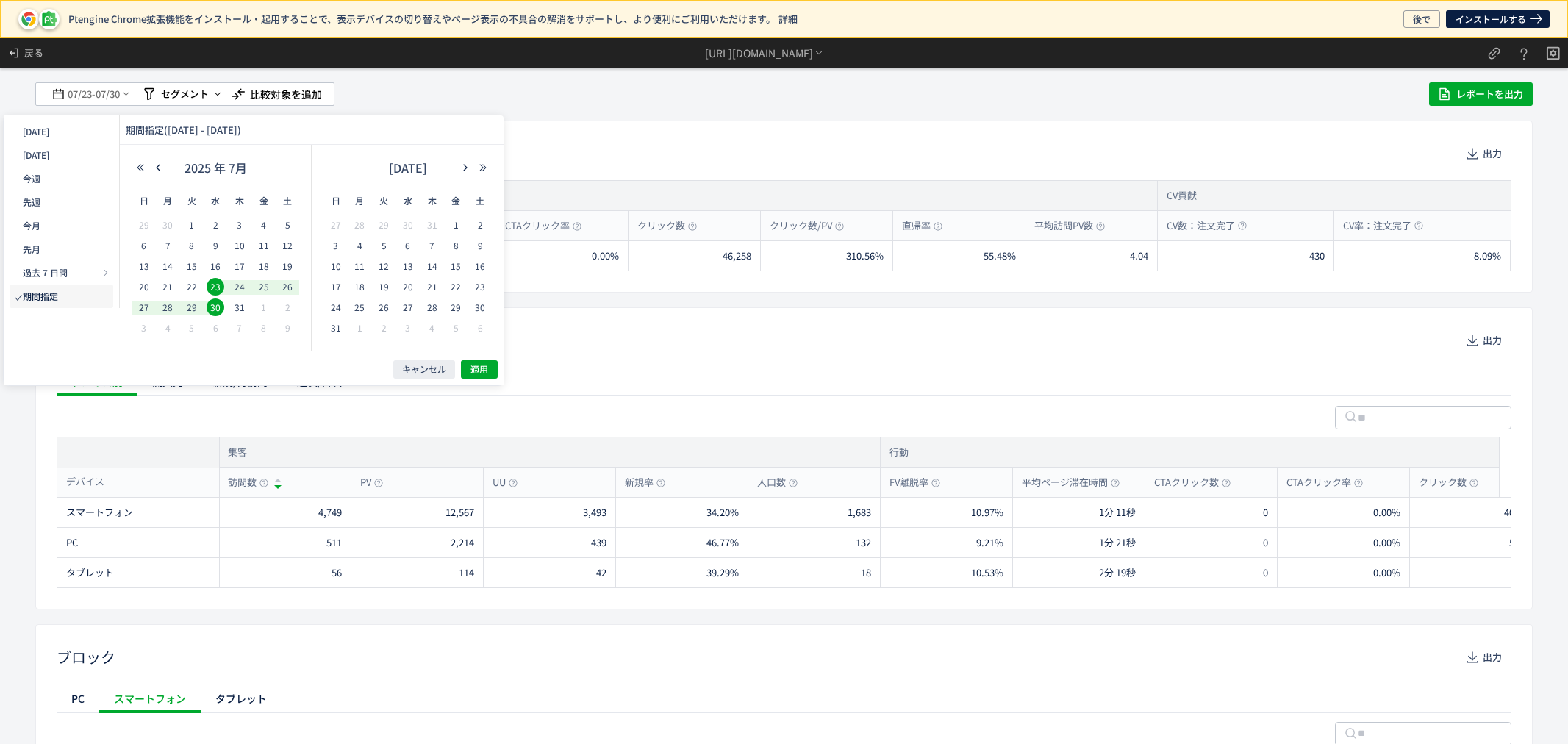
click at [212, 289] on span "23" at bounding box center [216, 287] width 18 height 18
click at [459, 164] on button "button" at bounding box center [466, 168] width 18 height 11
click at [336, 284] on span "21" at bounding box center [336, 287] width 18 height 18
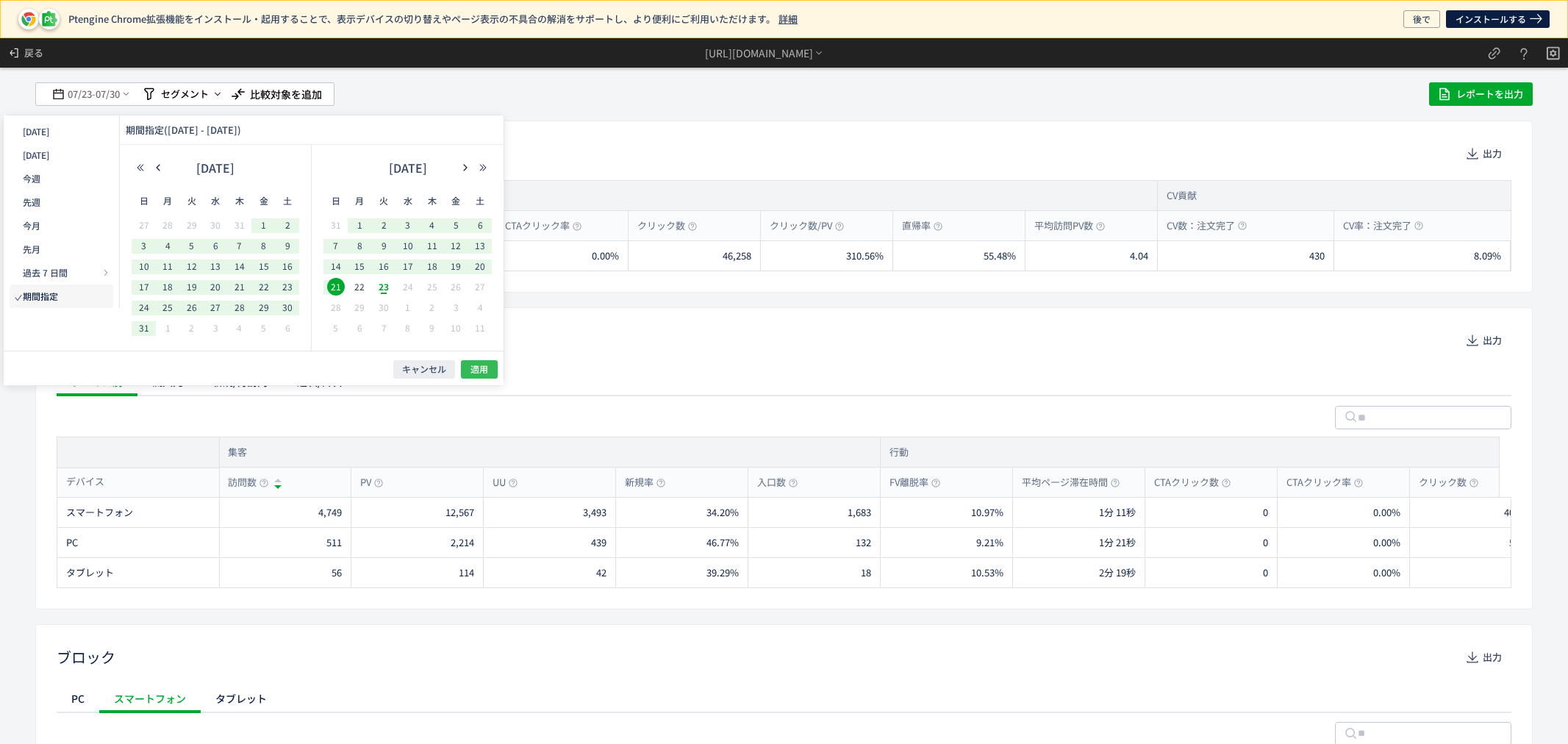
click at [478, 368] on span "適用" at bounding box center [480, 369] width 18 height 12
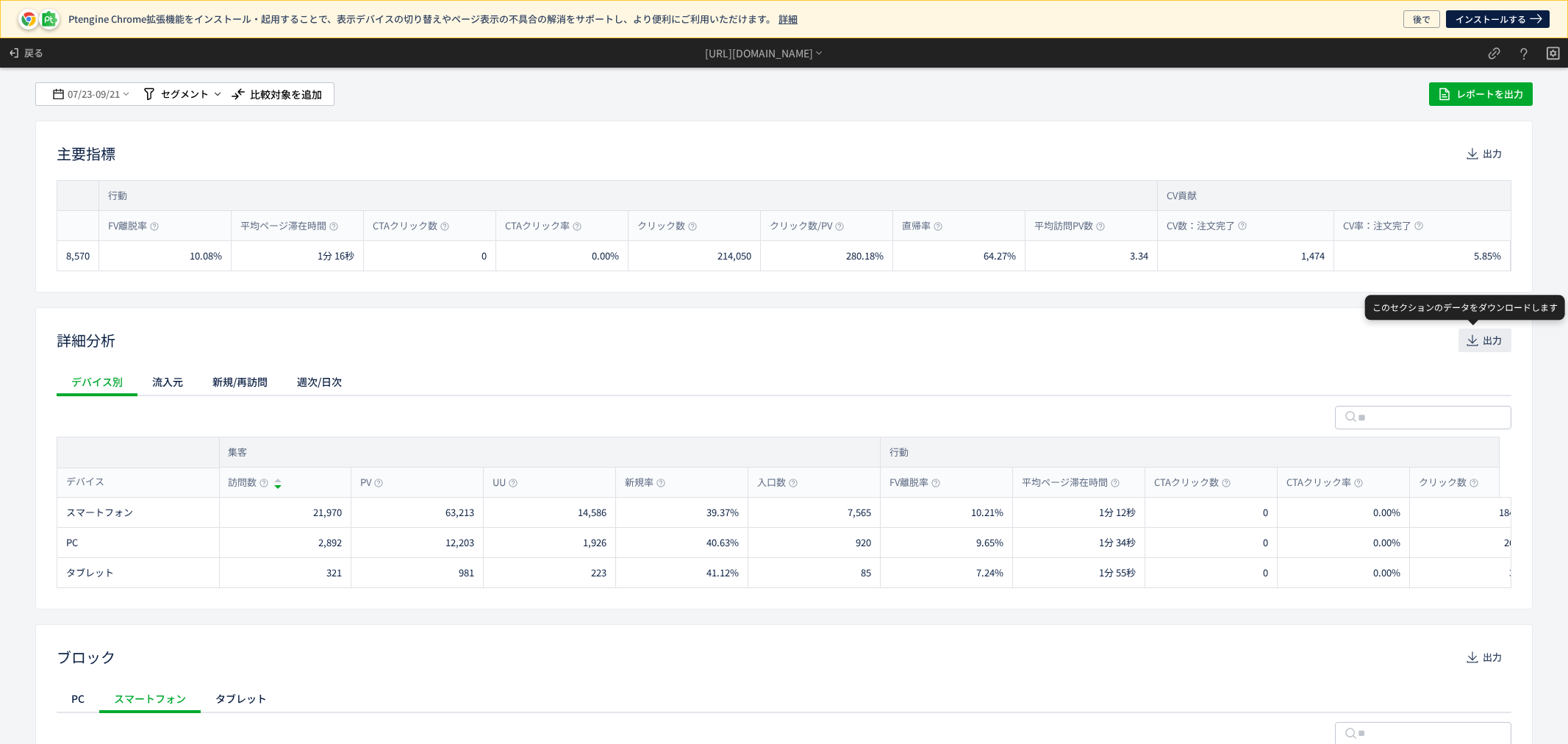
click at [1465, 338] on icon "button" at bounding box center [1473, 340] width 15 height 15
click at [316, 392] on div "週次/日次" at bounding box center [319, 382] width 74 height 29
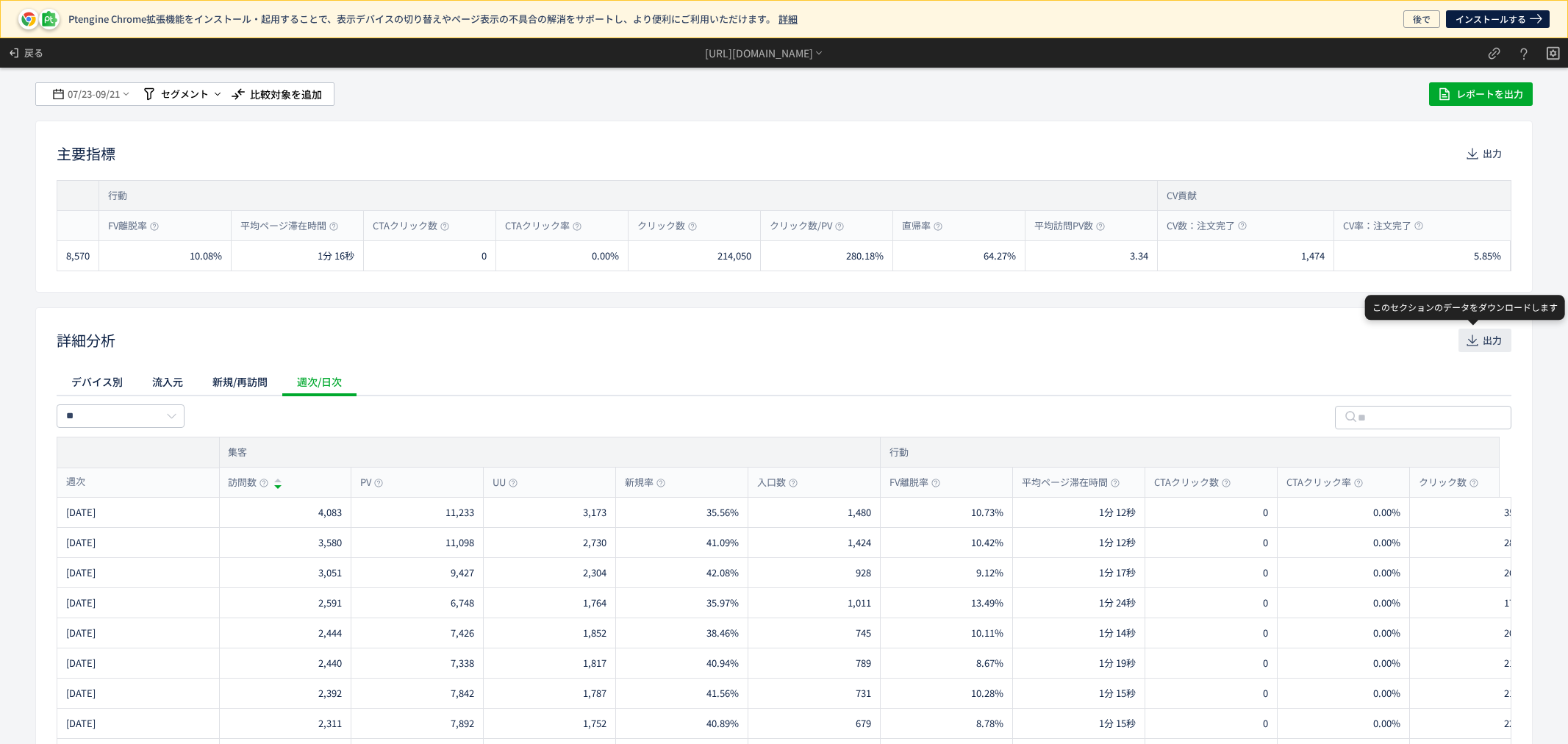
click at [1480, 329] on button "出力" at bounding box center [1485, 340] width 53 height 24
